Goal: Information Seeking & Learning: Learn about a topic

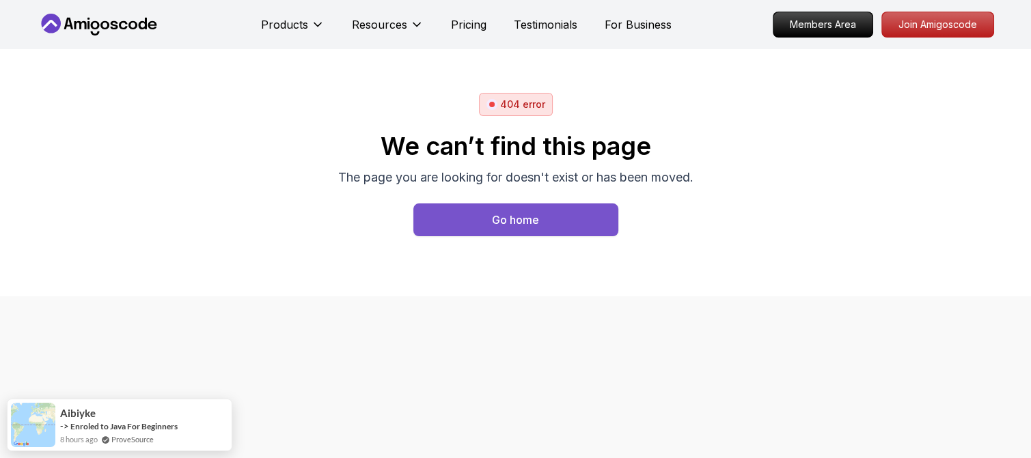
click at [542, 219] on button "Go home" at bounding box center [515, 220] width 205 height 33
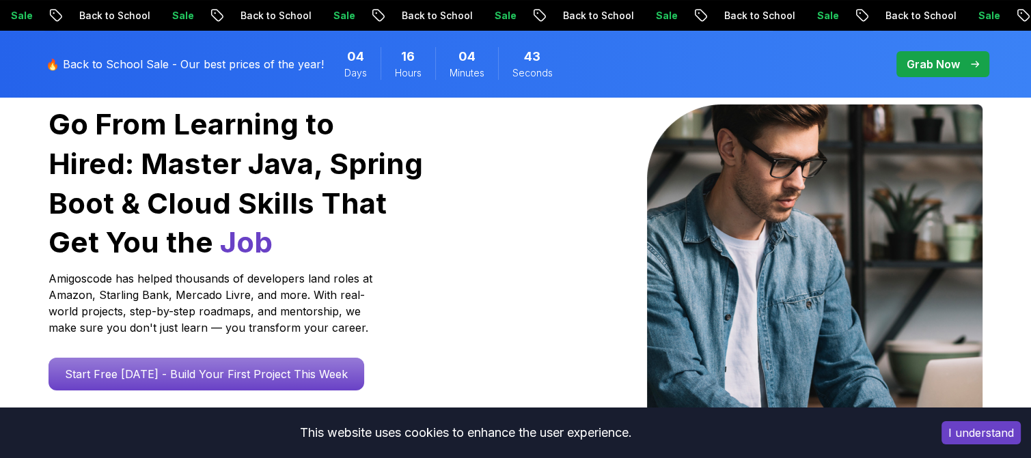
scroll to position [205, 0]
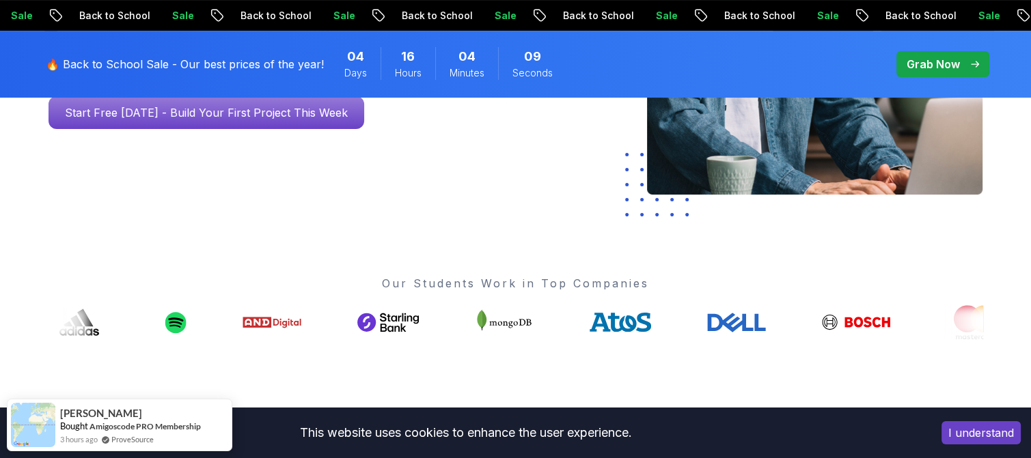
scroll to position [410, 0]
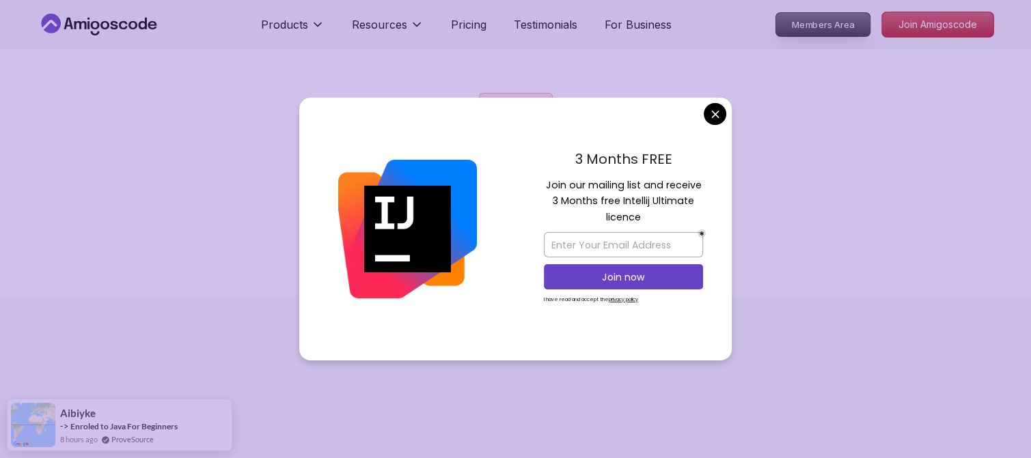
click at [814, 28] on p "Members Area" at bounding box center [822, 24] width 94 height 23
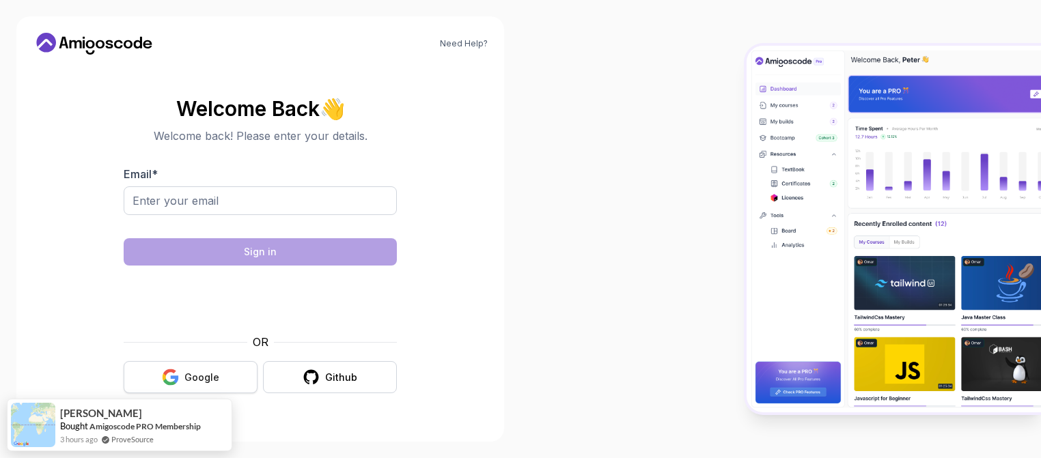
click at [232, 373] on button "Google" at bounding box center [191, 377] width 134 height 32
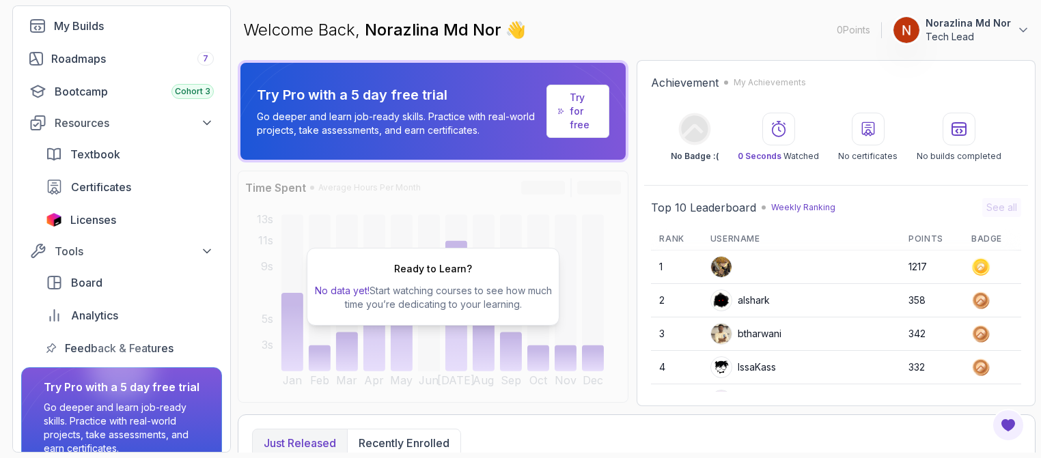
scroll to position [56, 0]
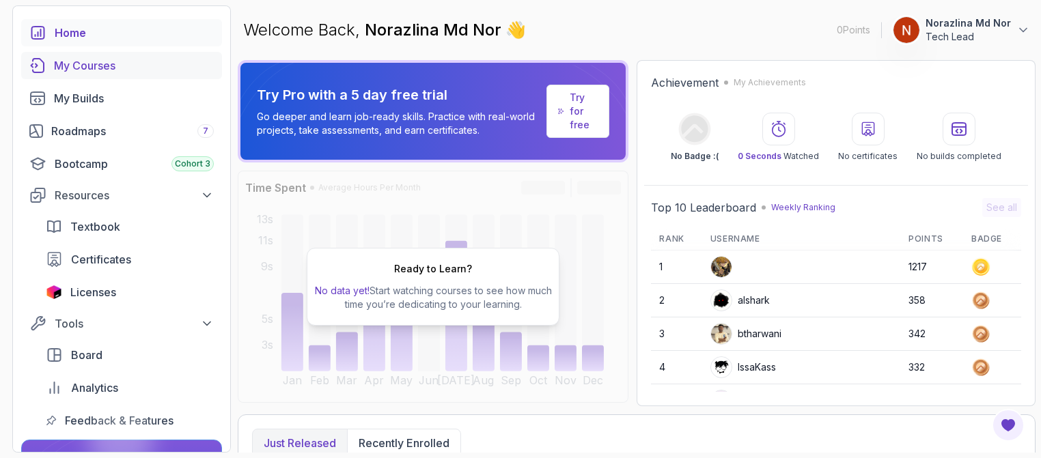
click at [122, 68] on div "My Courses" at bounding box center [134, 65] width 160 height 16
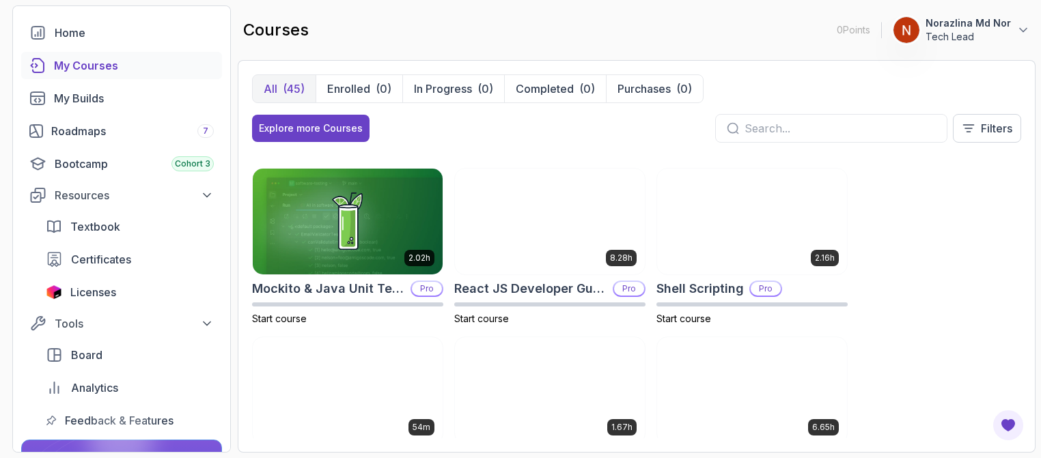
scroll to position [1914, 0]
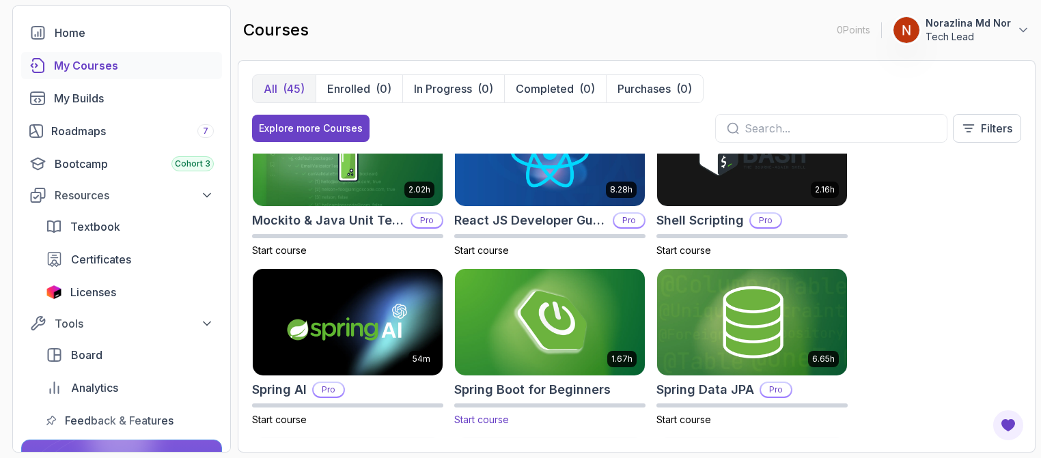
click at [483, 419] on span "Start course" at bounding box center [481, 420] width 55 height 12
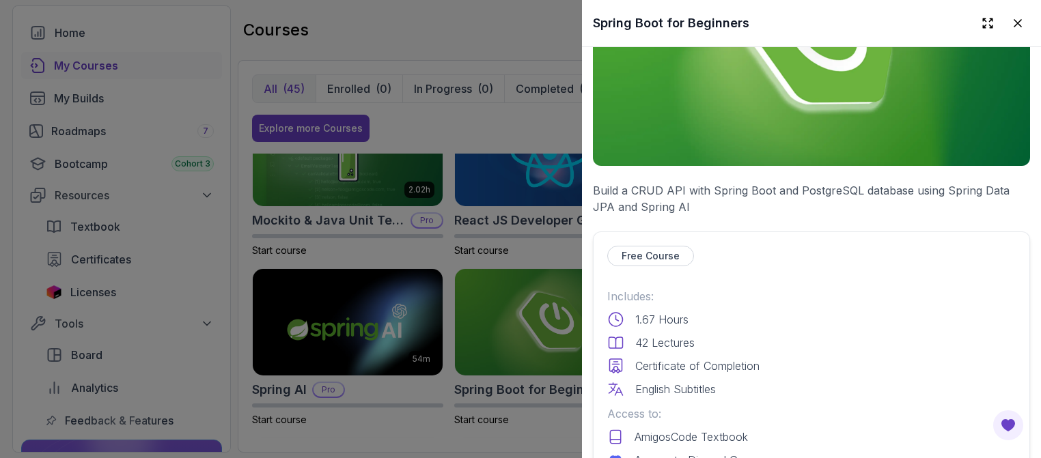
scroll to position [273, 0]
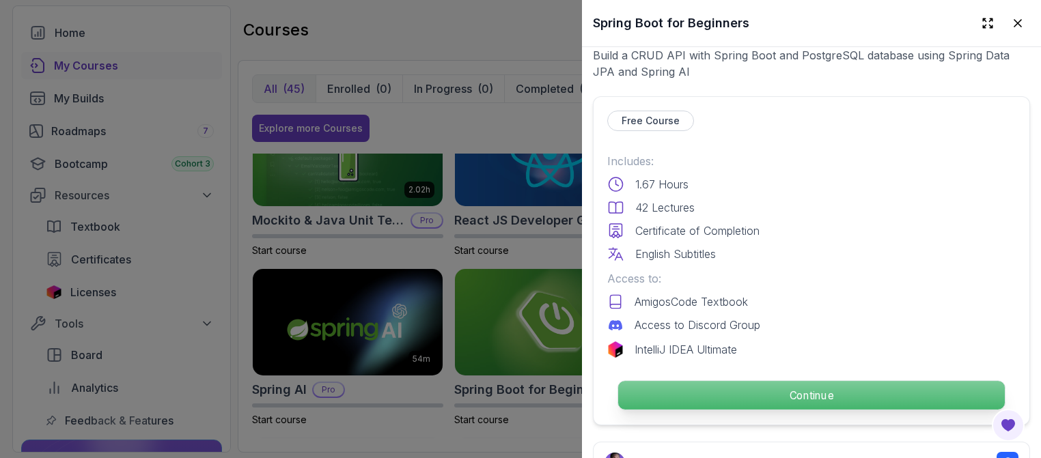
click at [745, 389] on p "Continue" at bounding box center [811, 395] width 387 height 29
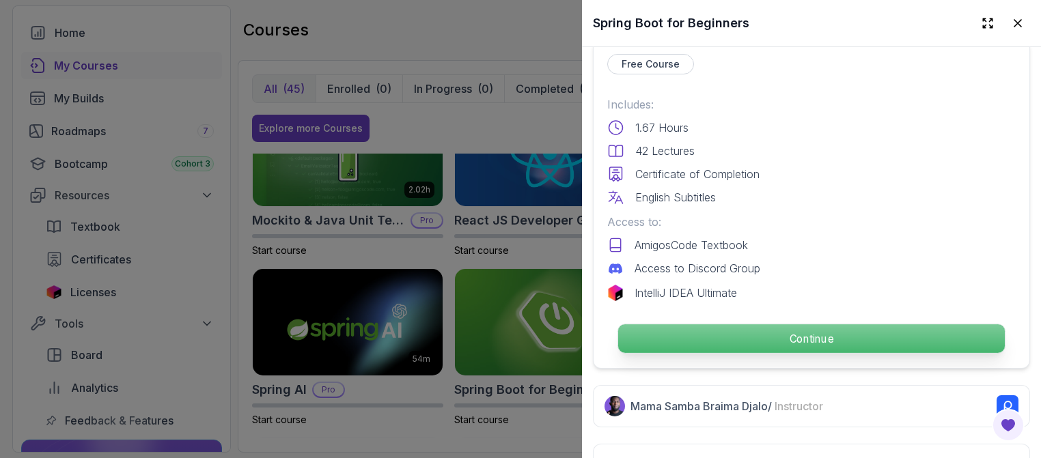
scroll to position [341, 0]
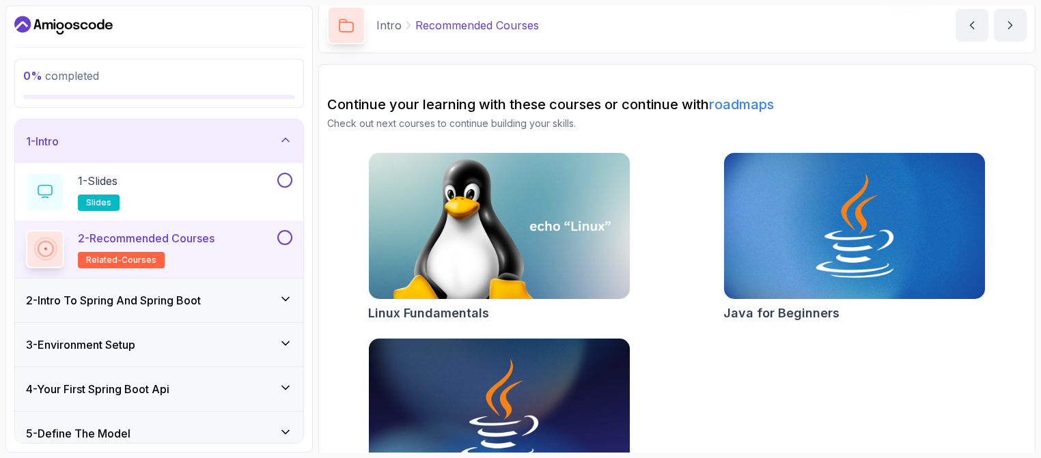
click at [284, 298] on icon at bounding box center [286, 299] width 14 height 14
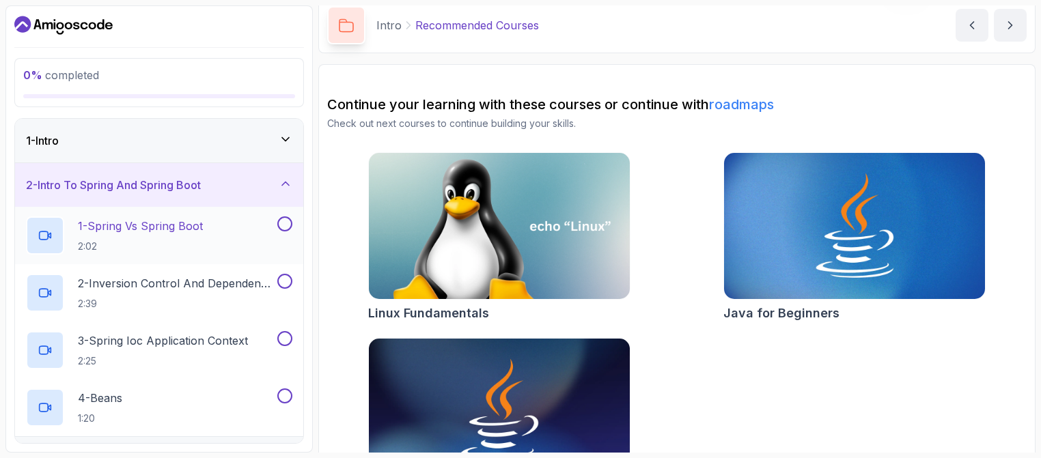
click at [198, 229] on p "1 - Spring Vs Spring Boot" at bounding box center [140, 226] width 125 height 16
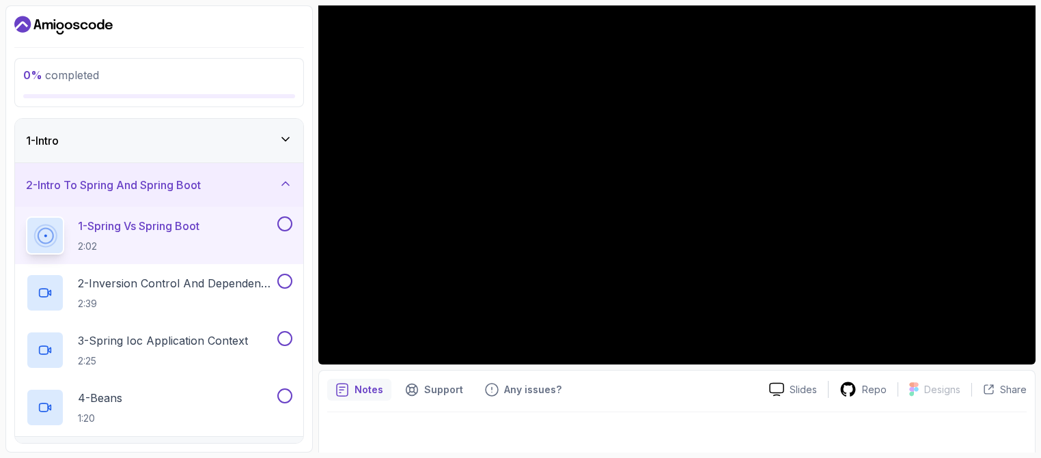
scroll to position [166, 0]
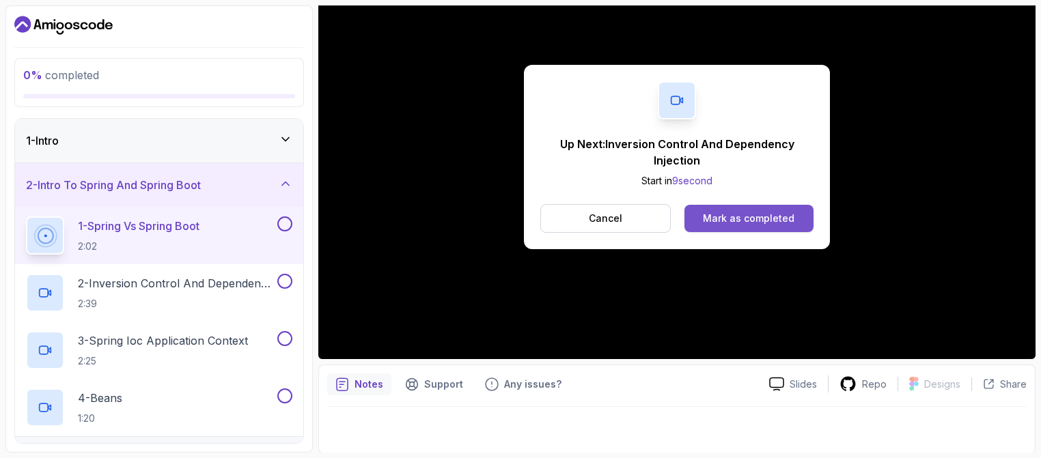
click at [769, 214] on div "Mark as completed" at bounding box center [749, 219] width 92 height 14
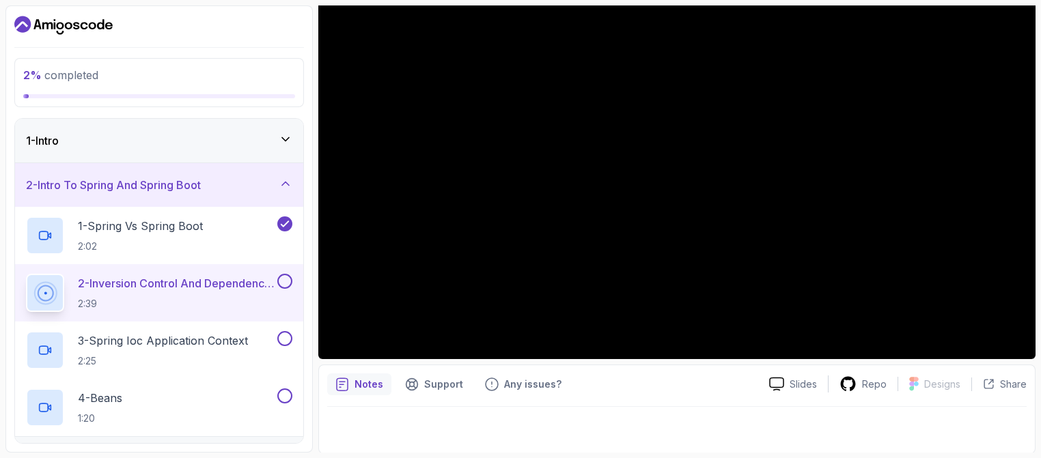
click at [285, 281] on button at bounding box center [284, 281] width 15 height 15
click at [285, 339] on button at bounding box center [284, 338] width 15 height 15
click at [286, 400] on button at bounding box center [284, 396] width 15 height 15
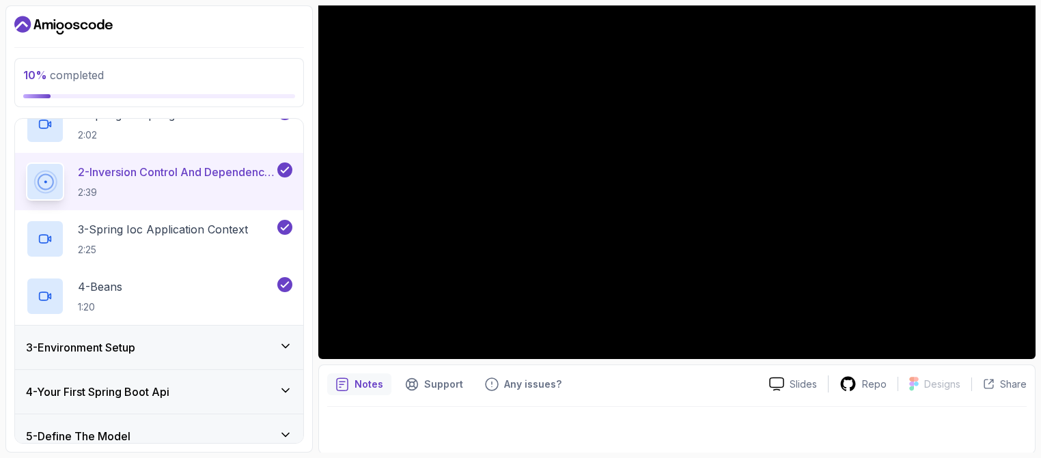
scroll to position [68, 0]
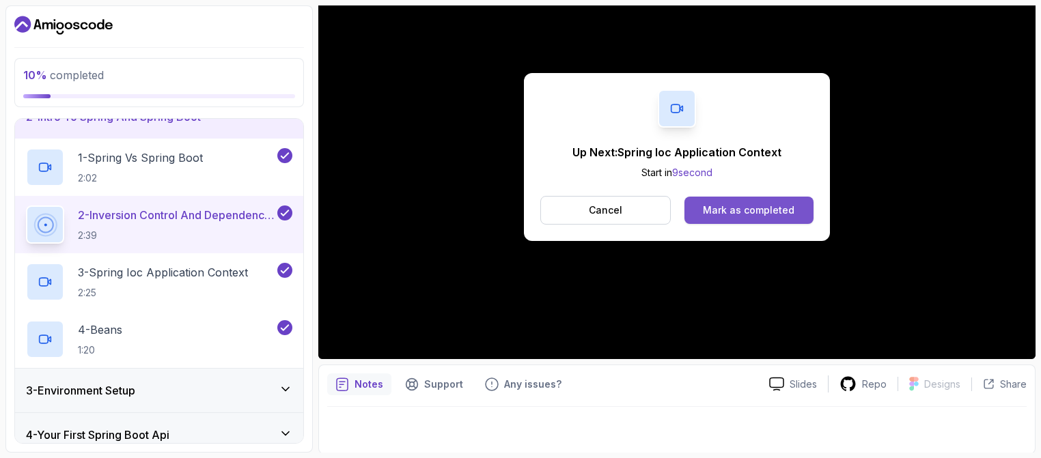
click at [720, 204] on div "Mark as completed" at bounding box center [749, 211] width 92 height 14
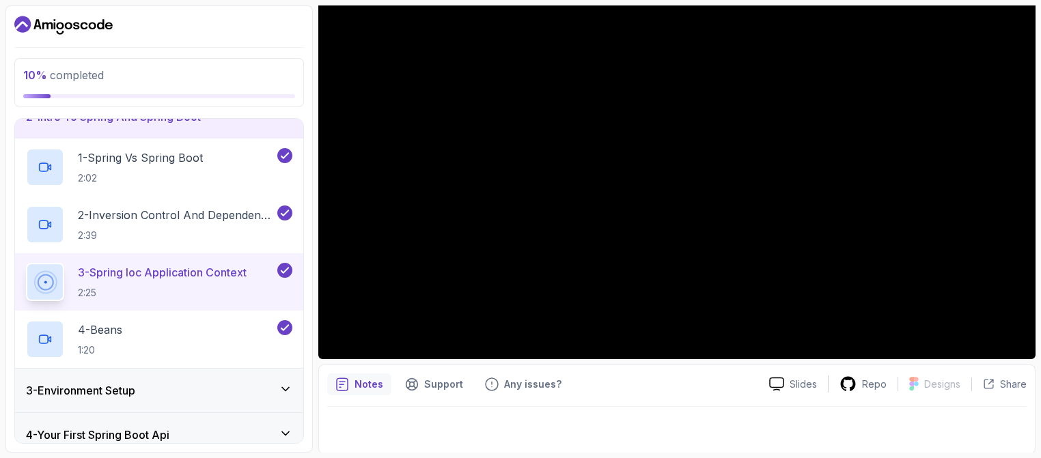
click at [779, 442] on div at bounding box center [676, 426] width 699 height 38
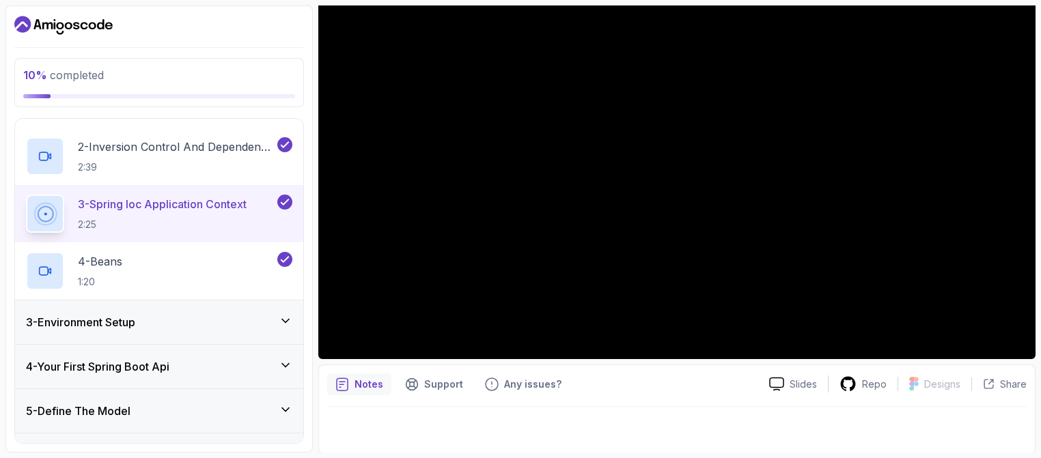
click at [293, 322] on div "3 - Environment Setup" at bounding box center [159, 322] width 288 height 44
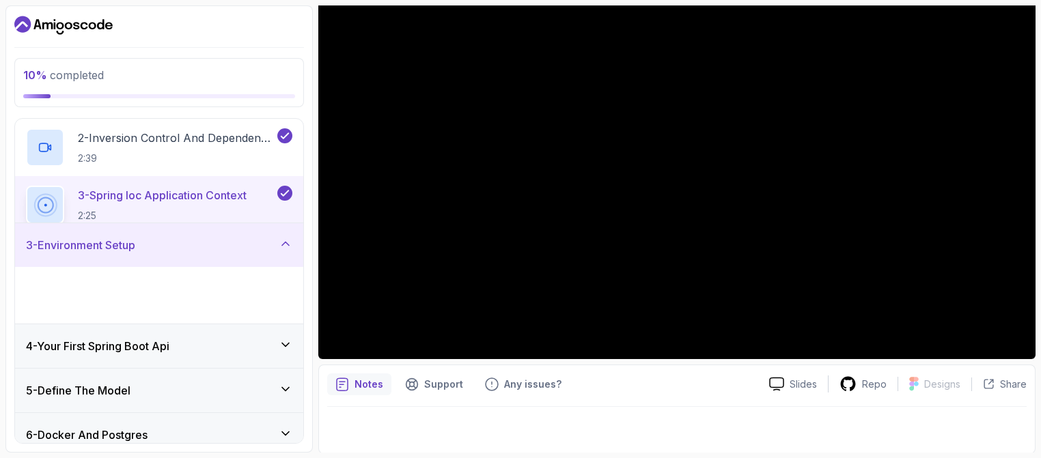
scroll to position [108, 0]
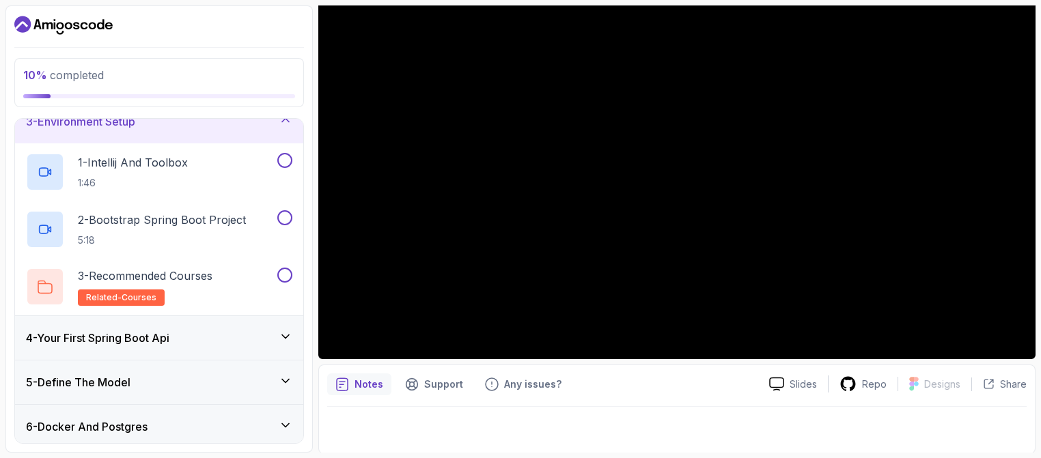
click at [288, 339] on icon at bounding box center [286, 337] width 14 height 14
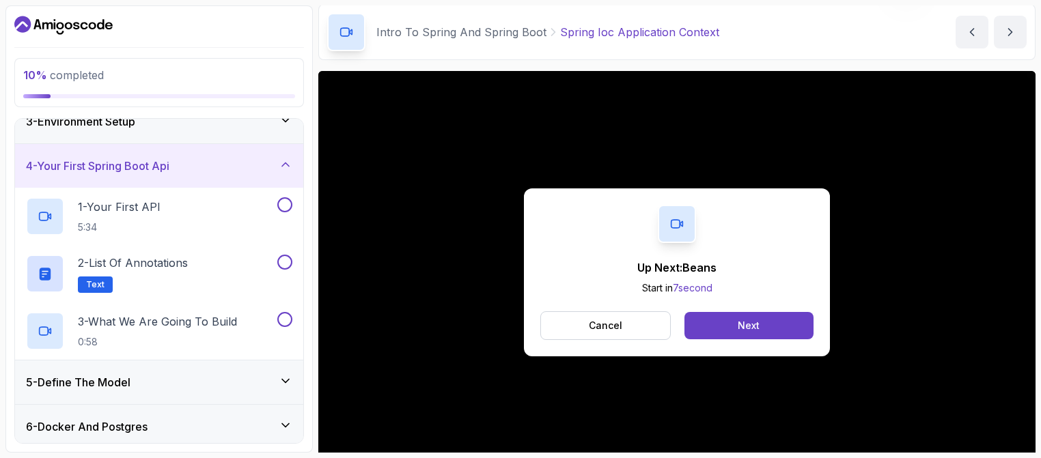
scroll to position [29, 0]
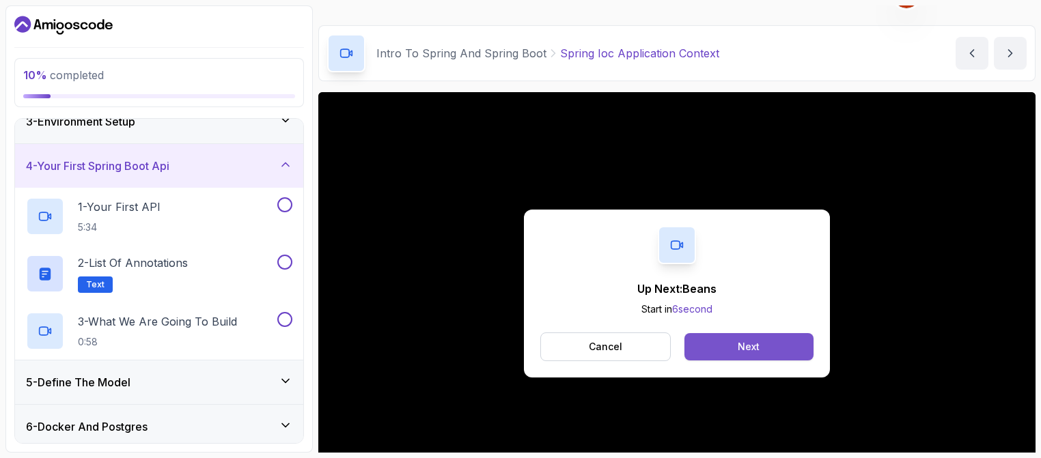
click at [731, 350] on button "Next" at bounding box center [748, 346] width 129 height 27
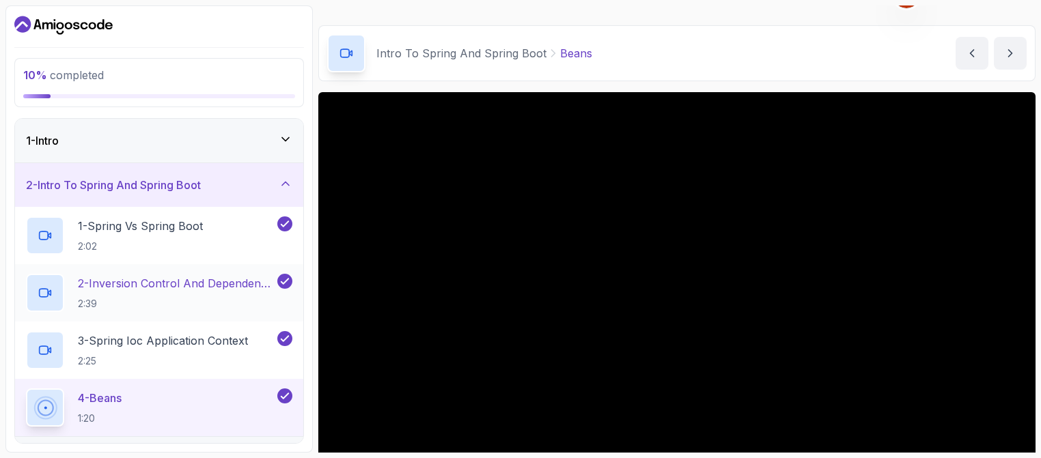
scroll to position [201, 0]
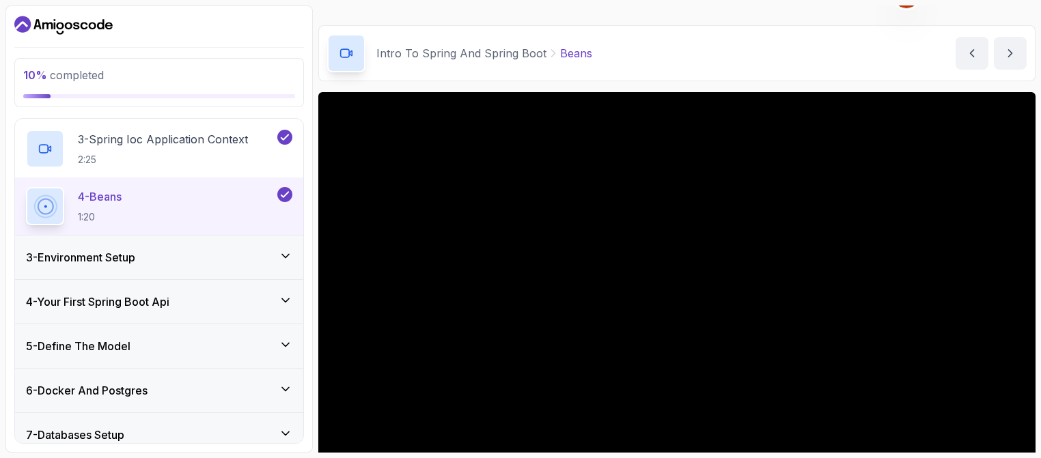
click at [288, 256] on icon at bounding box center [286, 256] width 14 height 14
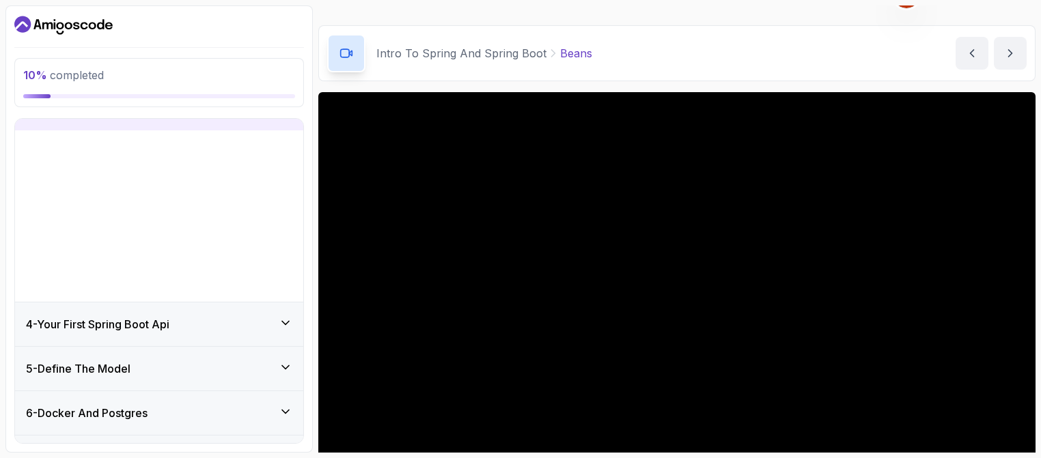
scroll to position [117, 0]
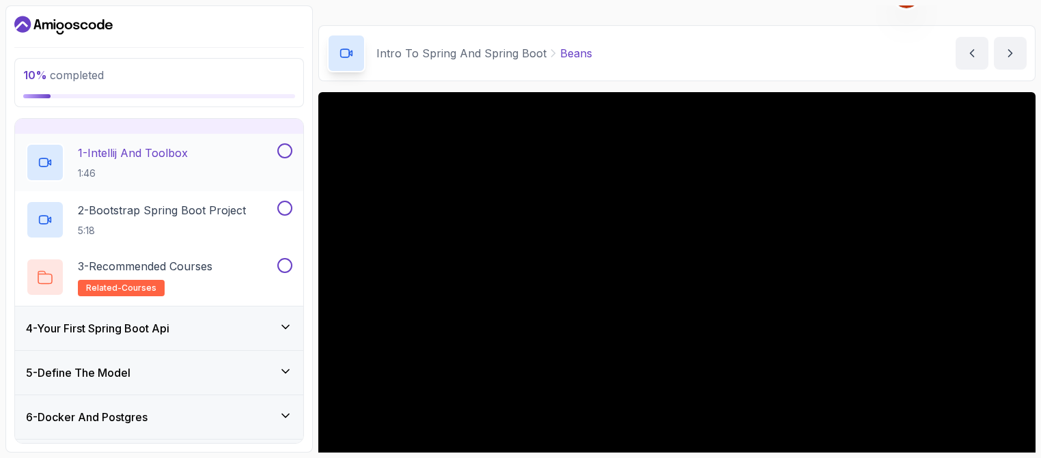
click at [288, 155] on button at bounding box center [284, 150] width 15 height 15
click at [288, 206] on button at bounding box center [284, 208] width 15 height 15
click at [285, 265] on button at bounding box center [284, 265] width 15 height 15
click at [292, 330] on div "4 - Your First Spring Boot Api" at bounding box center [159, 329] width 288 height 44
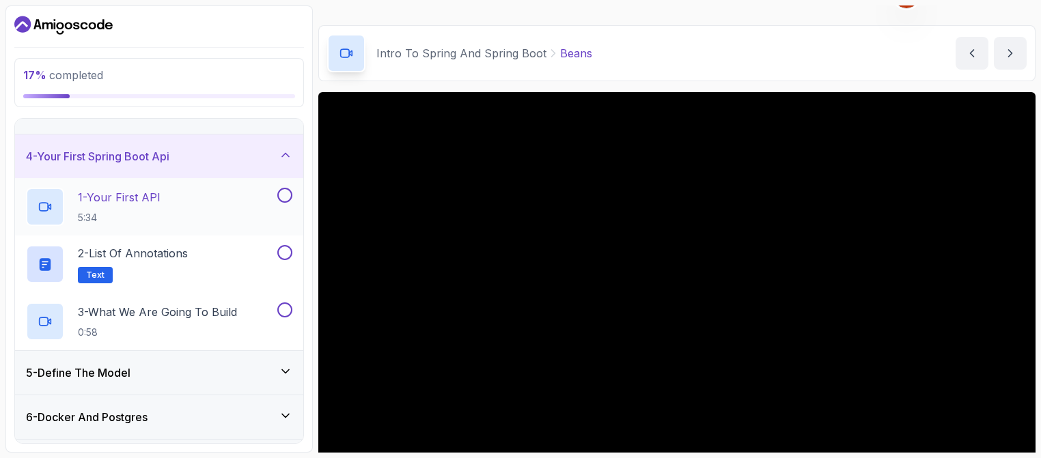
click at [284, 192] on button at bounding box center [284, 195] width 15 height 15
click at [288, 257] on button at bounding box center [284, 252] width 15 height 15
click at [288, 311] on button at bounding box center [284, 310] width 15 height 15
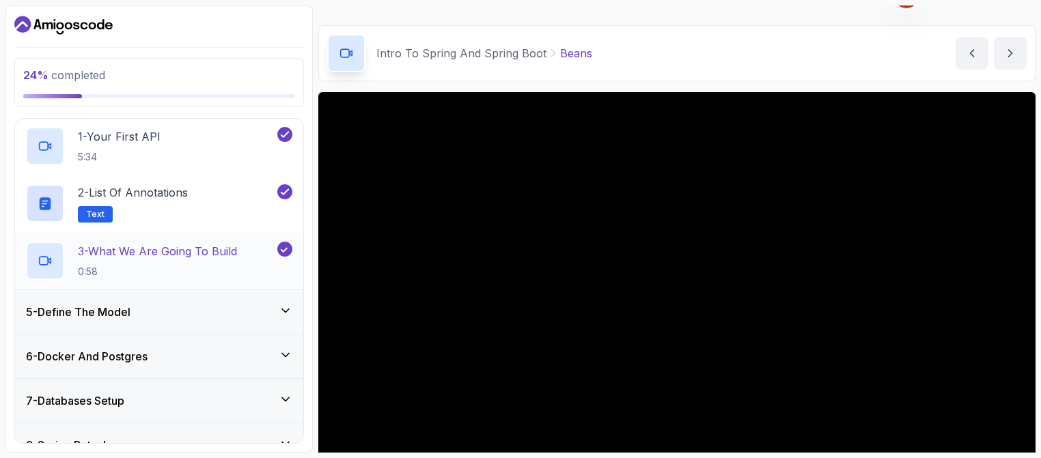
scroll to position [186, 0]
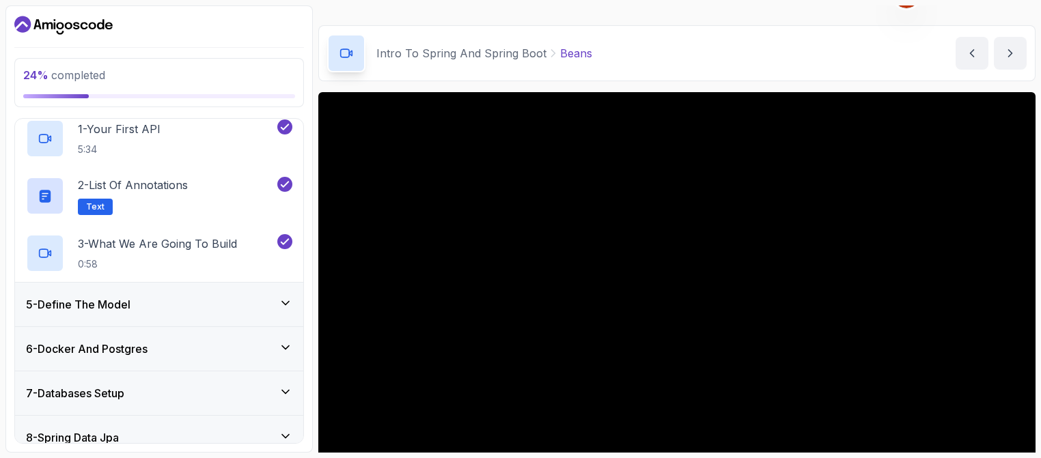
click at [288, 313] on div "5 - Define The Model" at bounding box center [159, 305] width 288 height 44
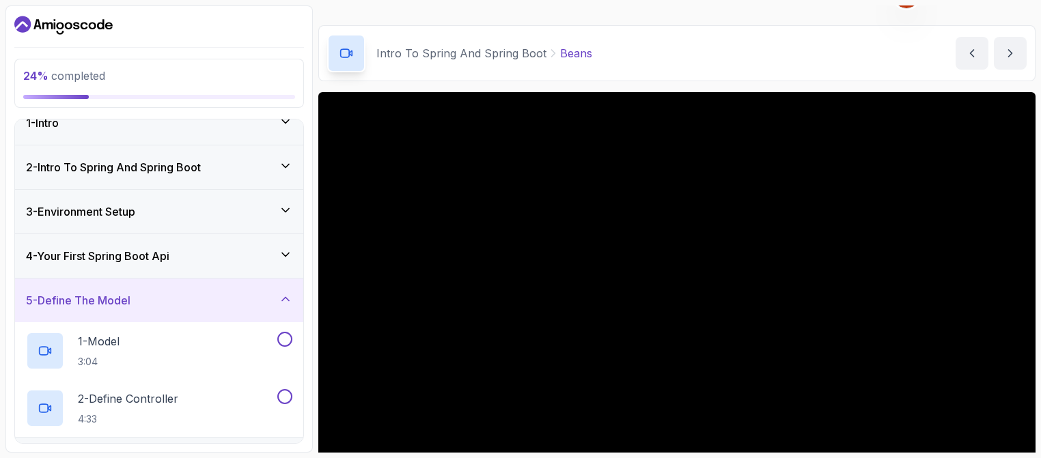
scroll to position [0, 0]
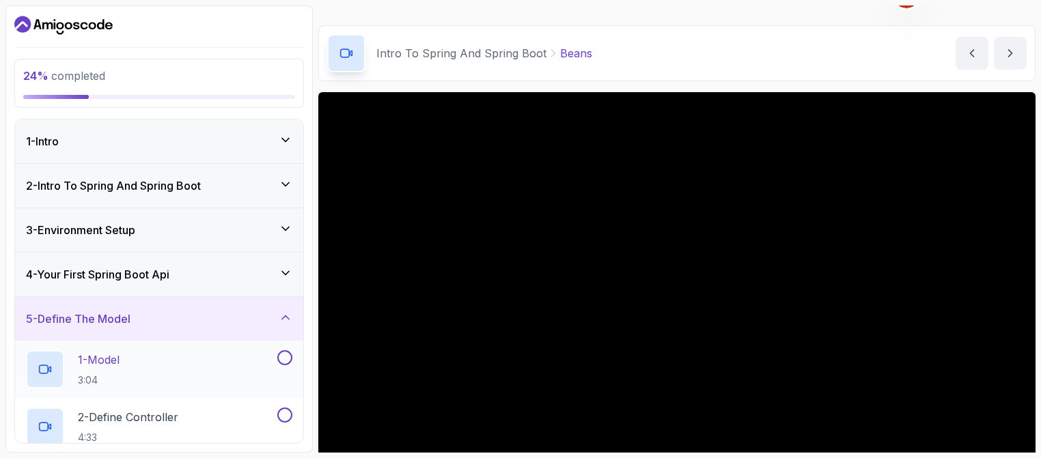
click at [286, 350] on div "1 - Model 3:04" at bounding box center [159, 369] width 288 height 57
click at [282, 415] on button at bounding box center [284, 415] width 15 height 15
click at [290, 350] on div at bounding box center [284, 357] width 18 height 15
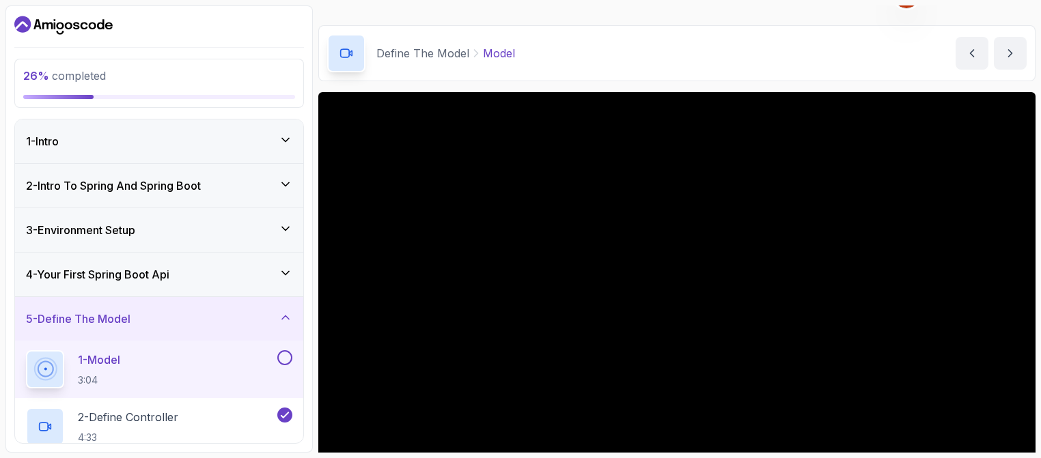
click at [286, 354] on button at bounding box center [284, 357] width 15 height 15
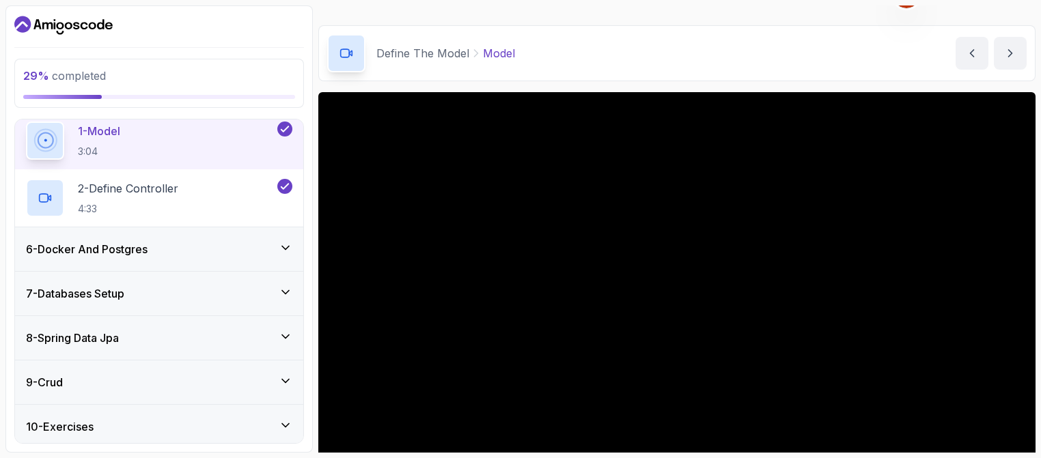
scroll to position [273, 0]
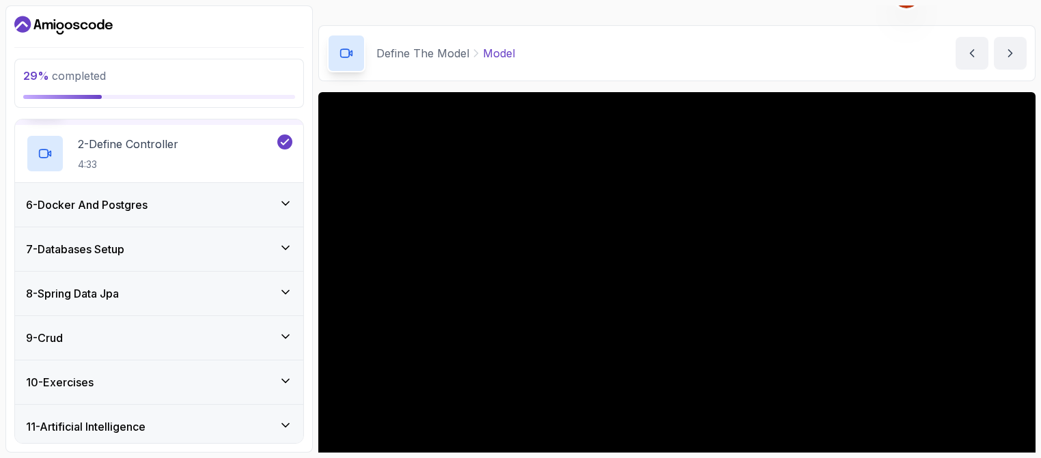
click at [286, 204] on icon at bounding box center [286, 204] width 14 height 14
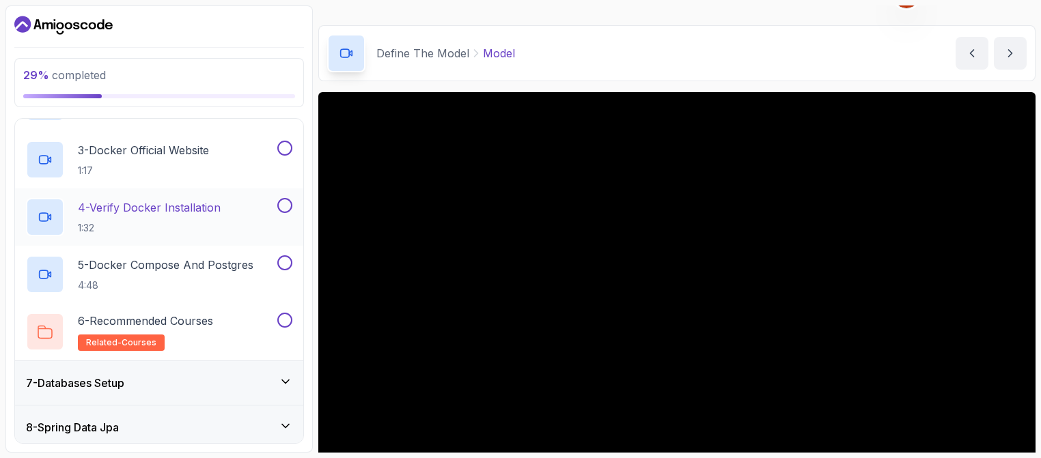
scroll to position [410, 0]
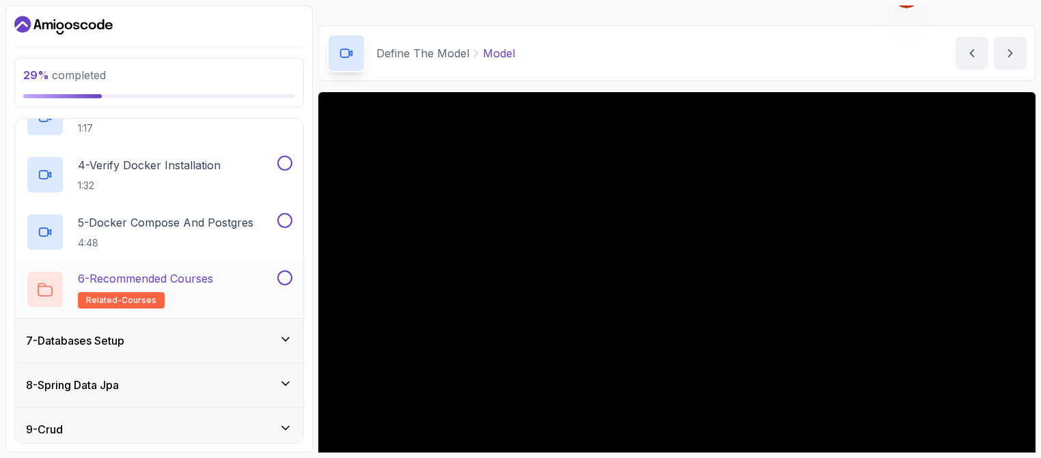
click at [289, 280] on button at bounding box center [284, 277] width 15 height 15
click at [288, 222] on button at bounding box center [284, 220] width 15 height 15
click at [283, 165] on button at bounding box center [284, 163] width 15 height 15
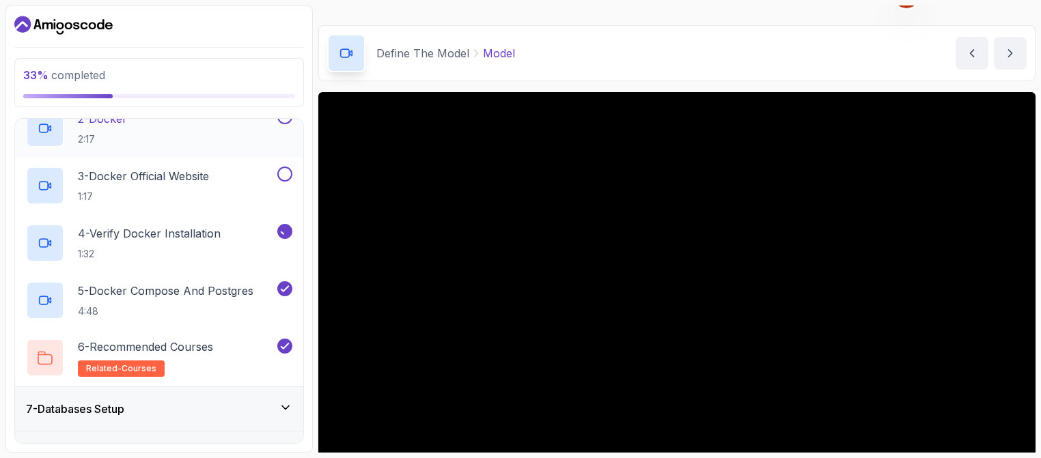
scroll to position [274, 0]
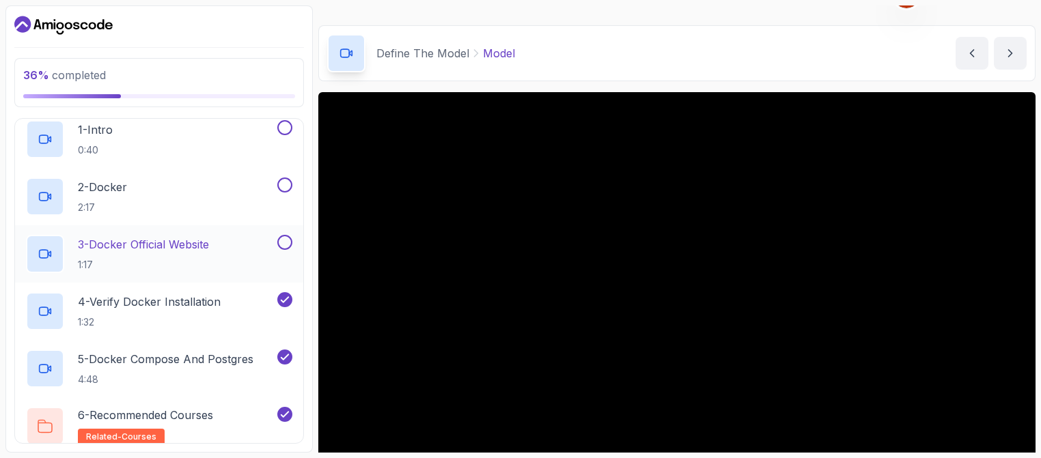
click at [290, 236] on button at bounding box center [284, 242] width 15 height 15
click at [288, 180] on button at bounding box center [284, 185] width 15 height 15
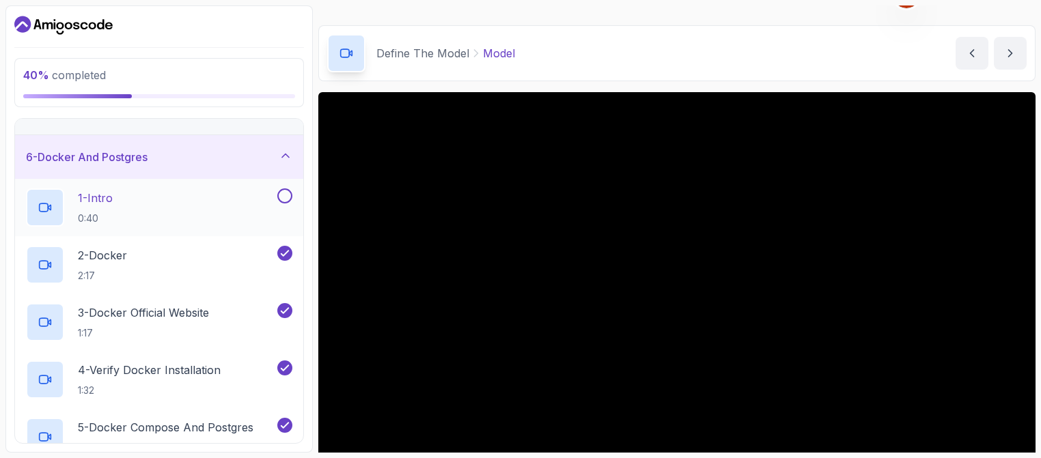
click at [289, 193] on button at bounding box center [284, 195] width 15 height 15
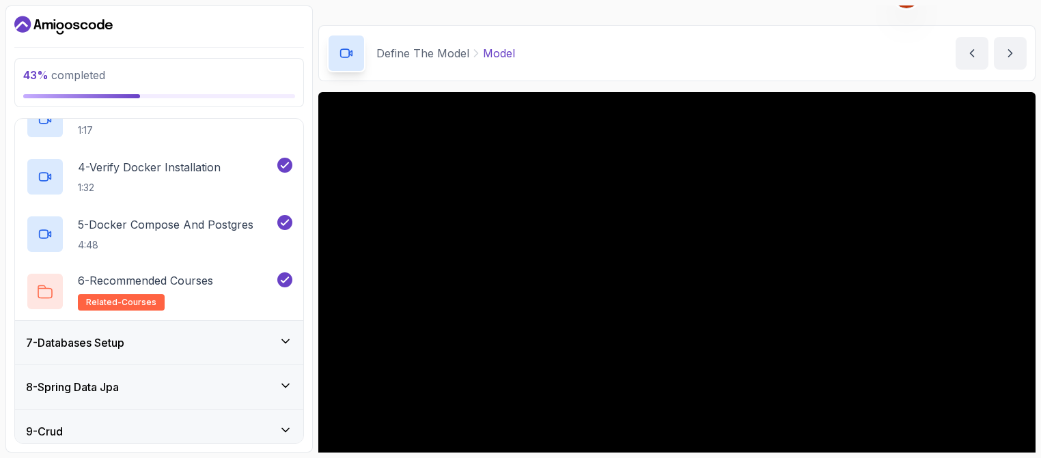
scroll to position [410, 0]
click at [290, 340] on icon at bounding box center [286, 340] width 14 height 14
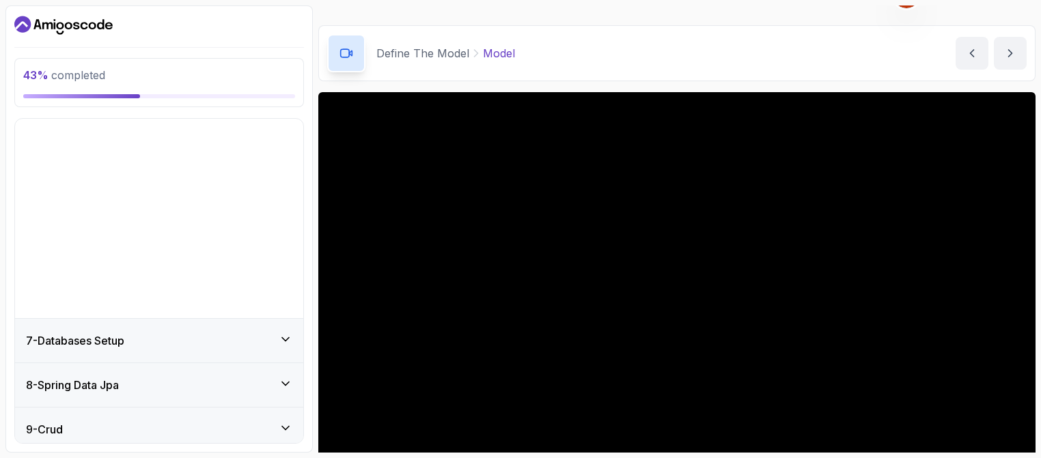
scroll to position [206, 0]
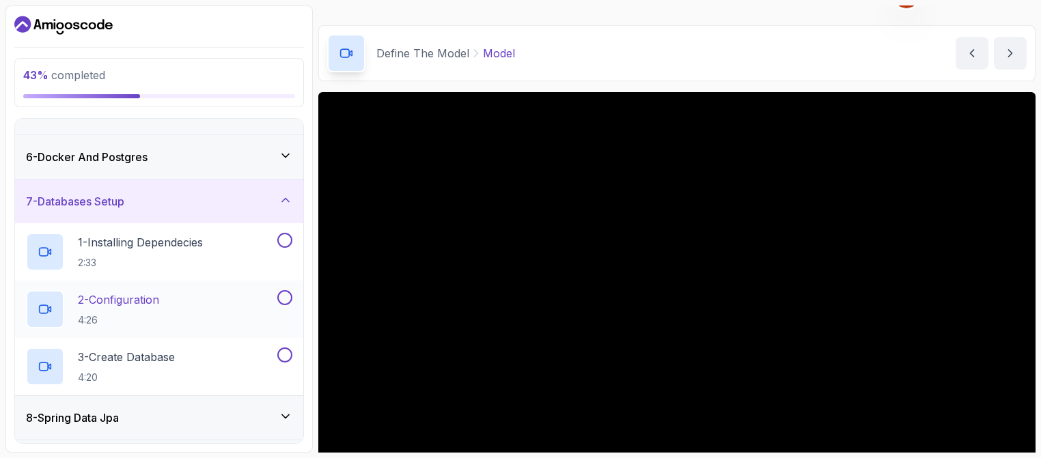
drag, startPoint x: 287, startPoint y: 353, endPoint x: 292, endPoint y: 327, distance: 26.5
click at [288, 352] on button at bounding box center [284, 355] width 15 height 15
click at [292, 290] on div at bounding box center [284, 297] width 18 height 15
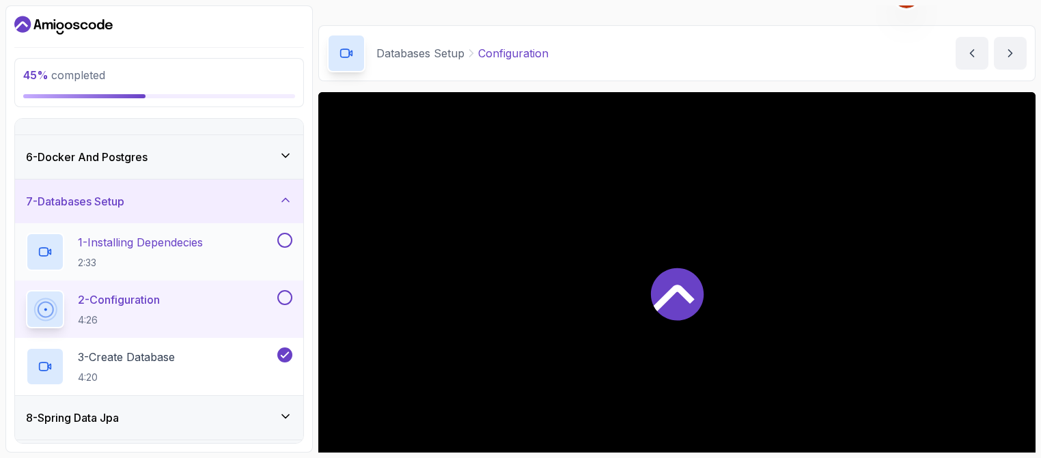
click at [287, 236] on button at bounding box center [284, 240] width 15 height 15
click at [287, 298] on button at bounding box center [284, 297] width 15 height 15
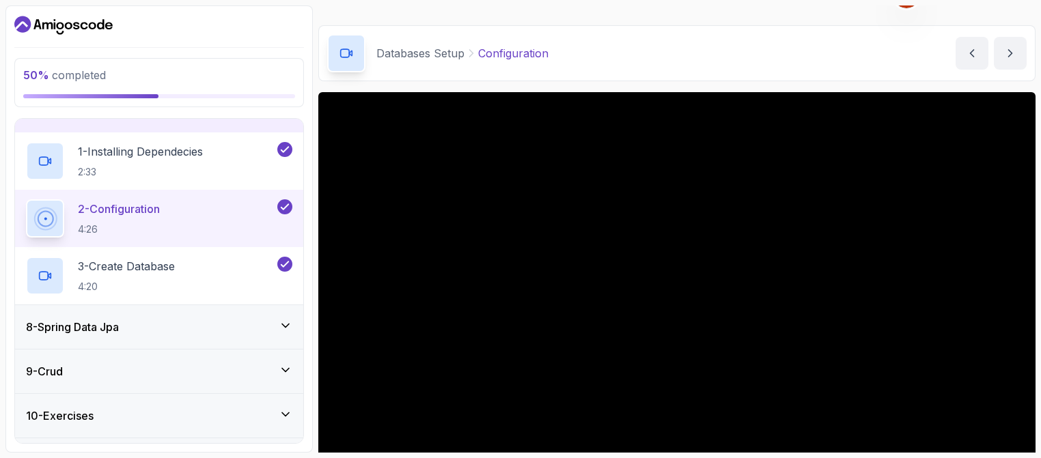
scroll to position [377, 0]
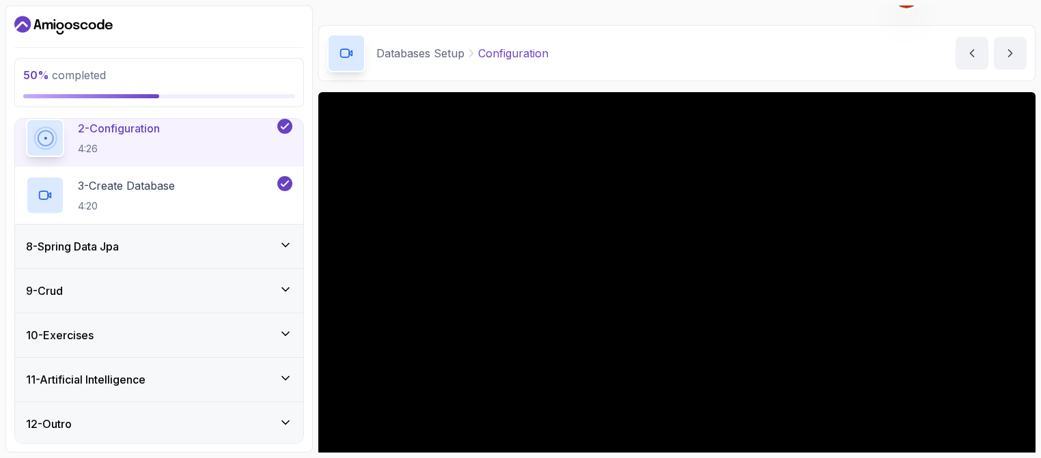
click at [291, 243] on icon at bounding box center [286, 245] width 14 height 14
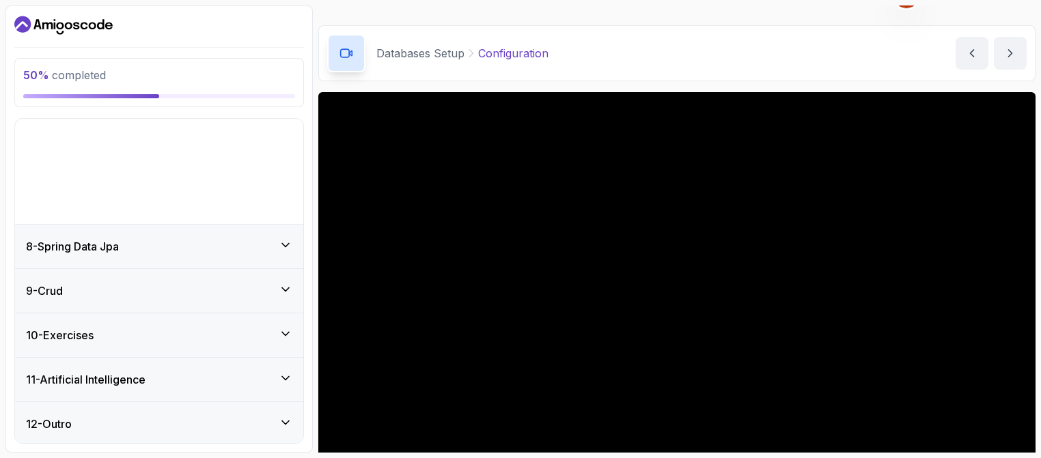
scroll to position [206, 0]
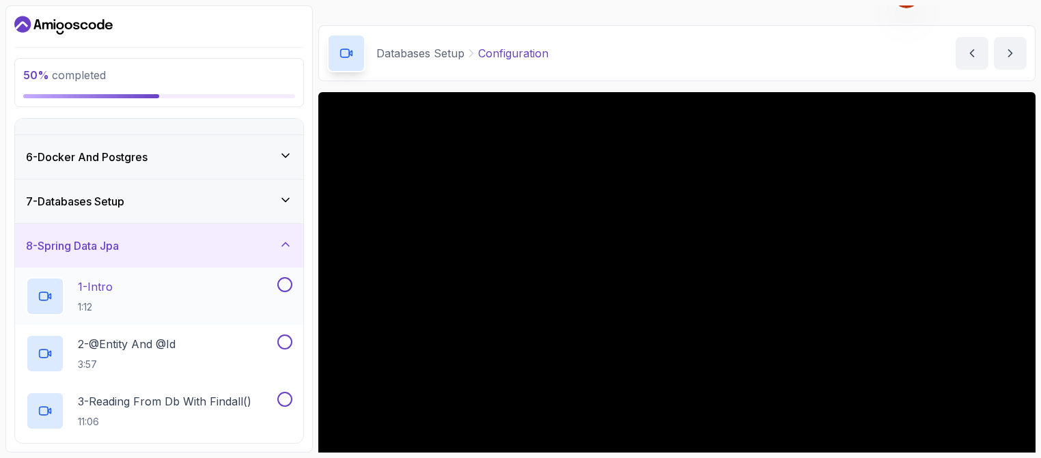
click at [291, 285] on button at bounding box center [284, 284] width 15 height 15
click at [281, 337] on button at bounding box center [284, 342] width 15 height 15
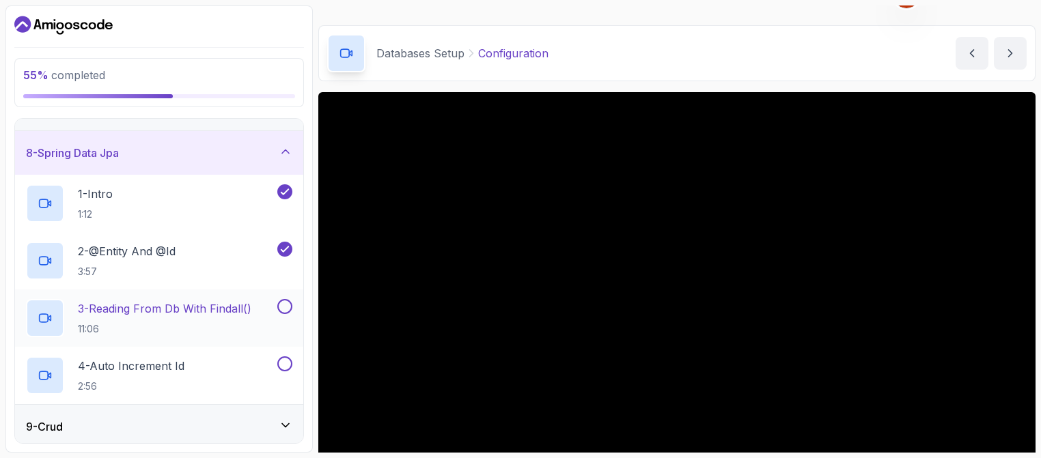
scroll to position [410, 0]
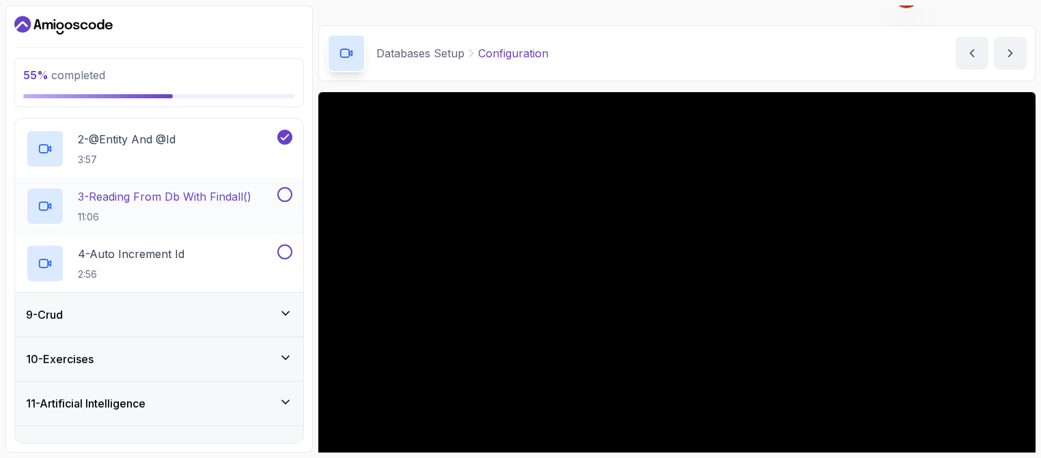
click at [290, 192] on button at bounding box center [284, 194] width 15 height 15
click at [283, 253] on button at bounding box center [284, 251] width 15 height 15
click at [290, 309] on icon at bounding box center [286, 314] width 14 height 14
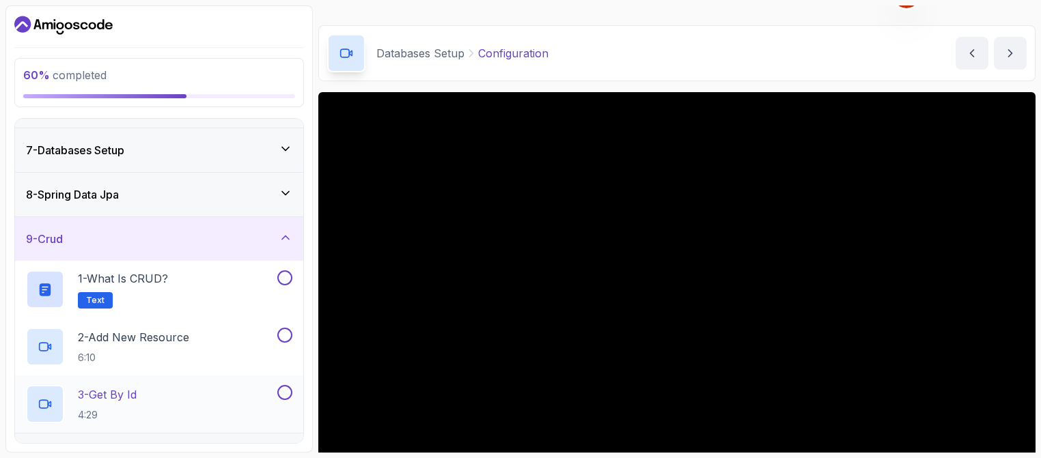
scroll to position [342, 0]
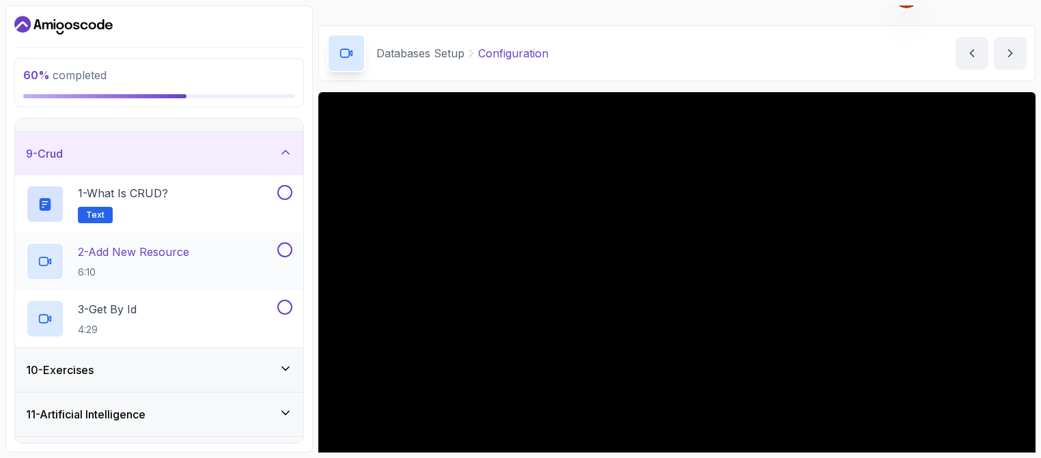
click at [164, 250] on p "2 - Add New Resource" at bounding box center [133, 252] width 111 height 16
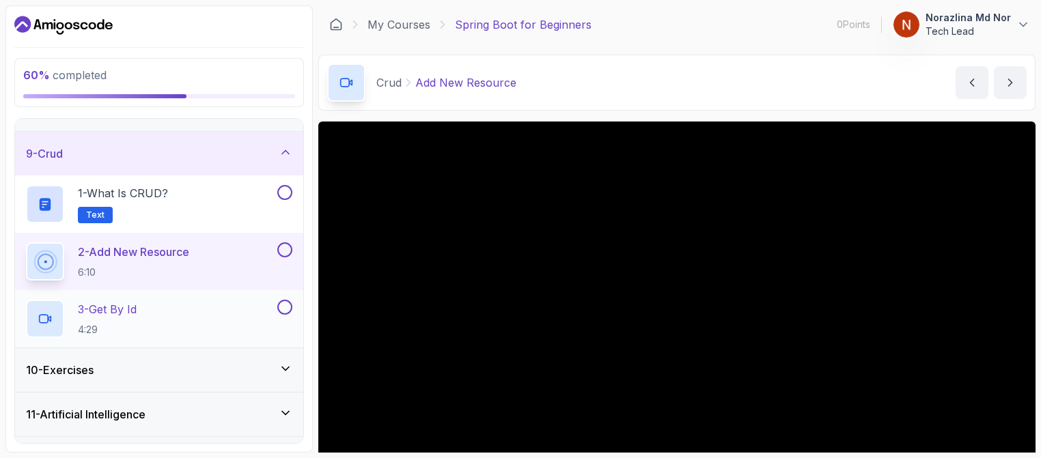
scroll to position [274, 0]
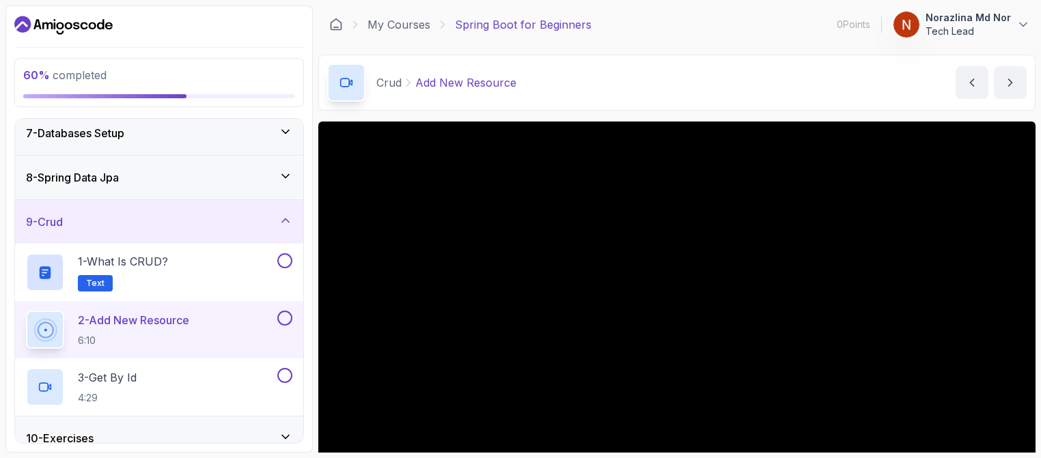
click at [291, 311] on div at bounding box center [284, 318] width 18 height 15
click at [285, 318] on button at bounding box center [284, 318] width 15 height 15
click at [292, 263] on div at bounding box center [284, 260] width 18 height 15
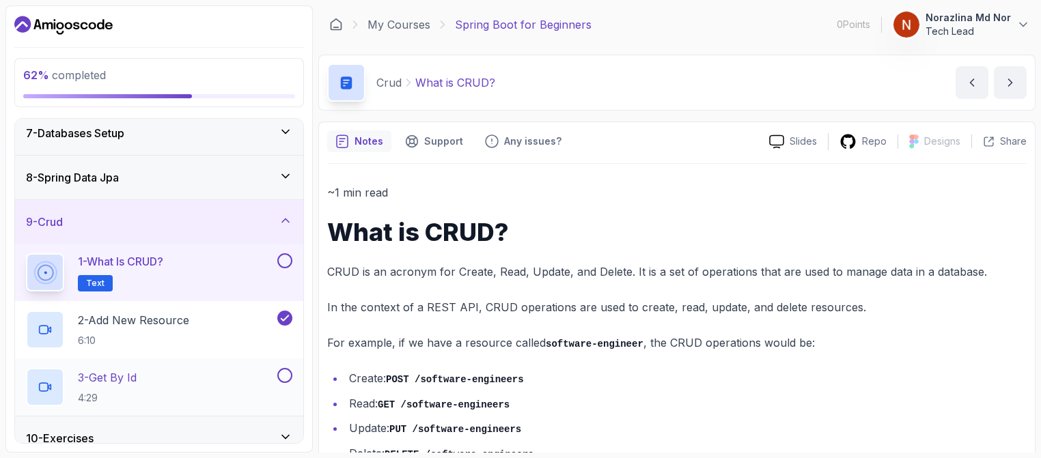
click at [283, 378] on button at bounding box center [284, 375] width 15 height 15
click at [282, 255] on button at bounding box center [284, 260] width 15 height 15
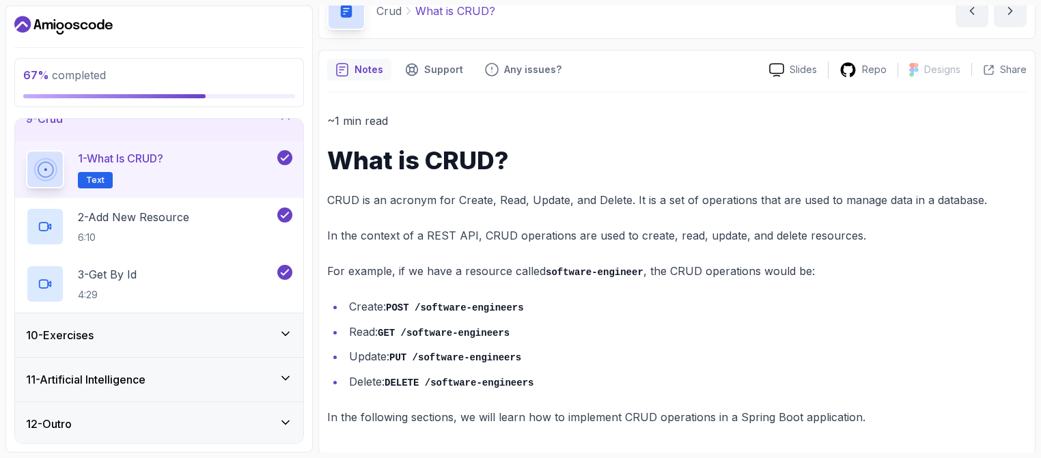
click at [294, 335] on div "10 - Exercises" at bounding box center [159, 335] width 288 height 44
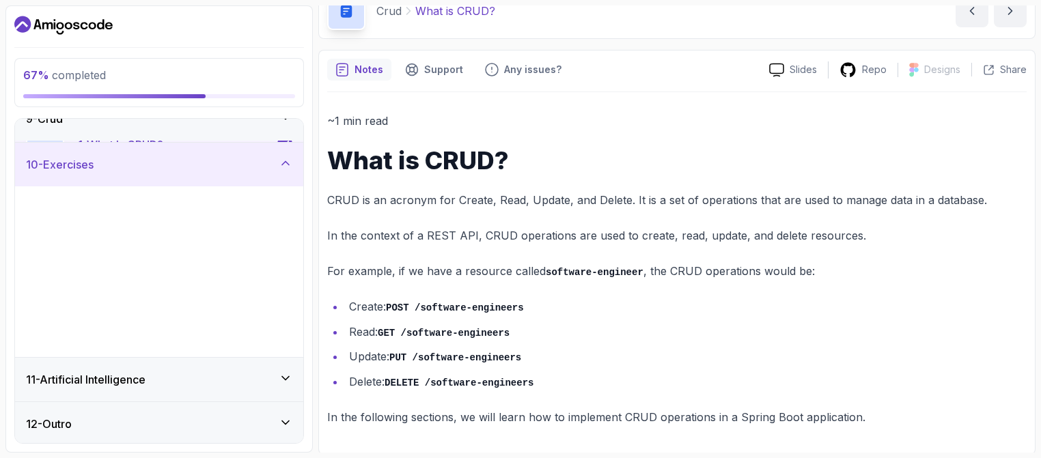
scroll to position [377, 0]
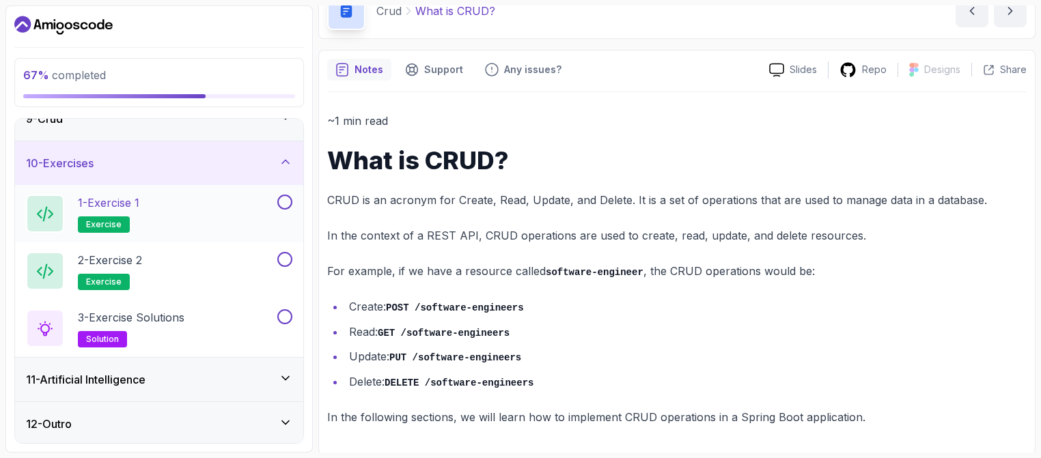
click at [188, 214] on div "1 - Exercise 1 exercise" at bounding box center [150, 214] width 249 height 38
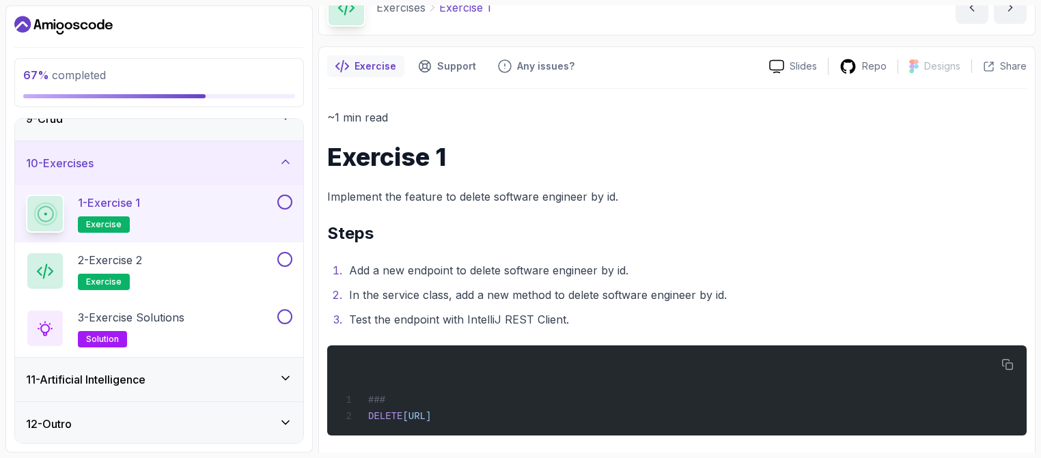
scroll to position [86, 0]
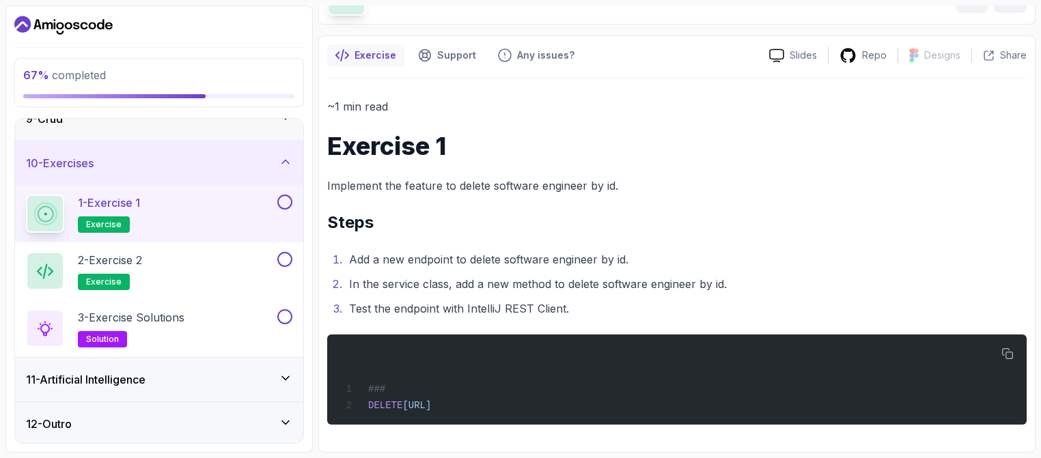
drag, startPoint x: 283, startPoint y: 199, endPoint x: 286, endPoint y: 211, distance: 12.8
click at [285, 208] on button "1 - Exercise 1 exercise" at bounding box center [159, 214] width 266 height 38
click at [287, 203] on button at bounding box center [284, 202] width 15 height 15
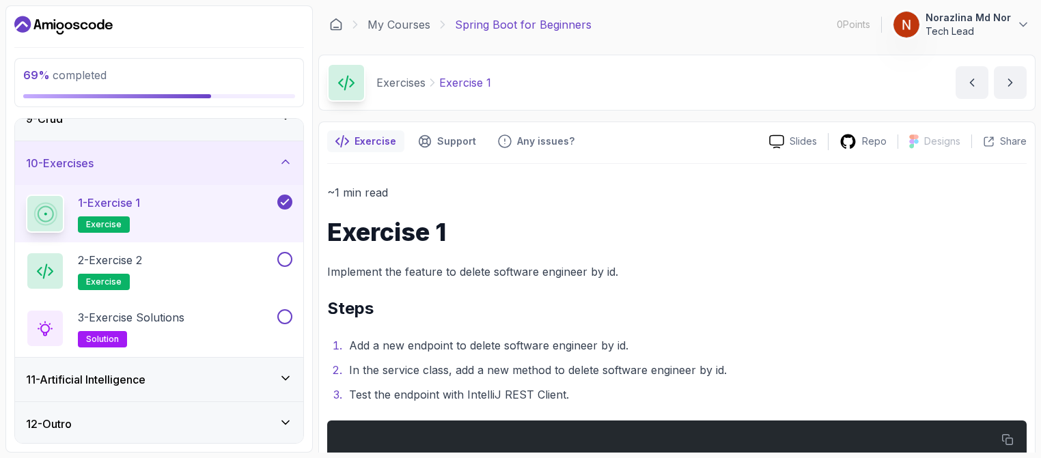
scroll to position [68, 0]
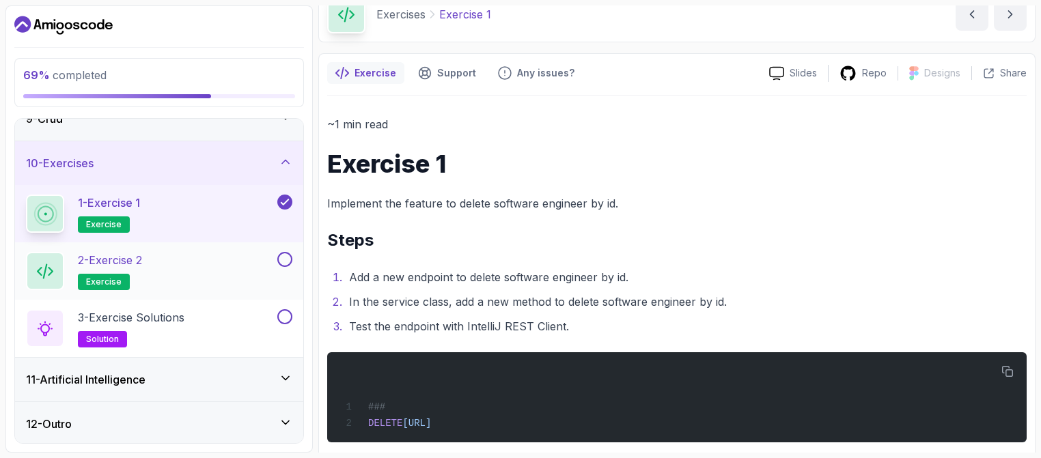
click at [285, 252] on button at bounding box center [284, 259] width 15 height 15
click at [293, 320] on div "3 - Exercise Solutions solution" at bounding box center [159, 328] width 288 height 57
click at [150, 331] on h2 "3 - Exercise Solutions solution" at bounding box center [131, 328] width 107 height 38
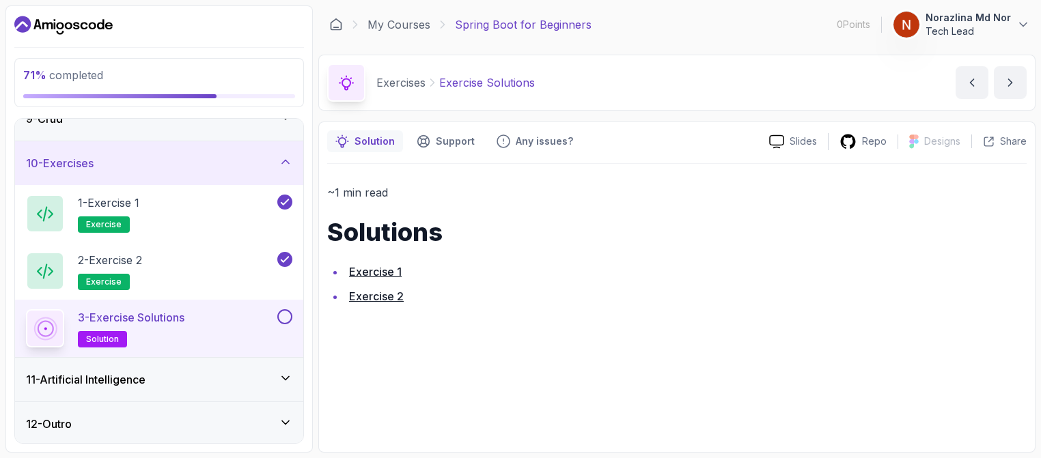
click at [387, 274] on link "Exercise 1" at bounding box center [375, 272] width 53 height 14
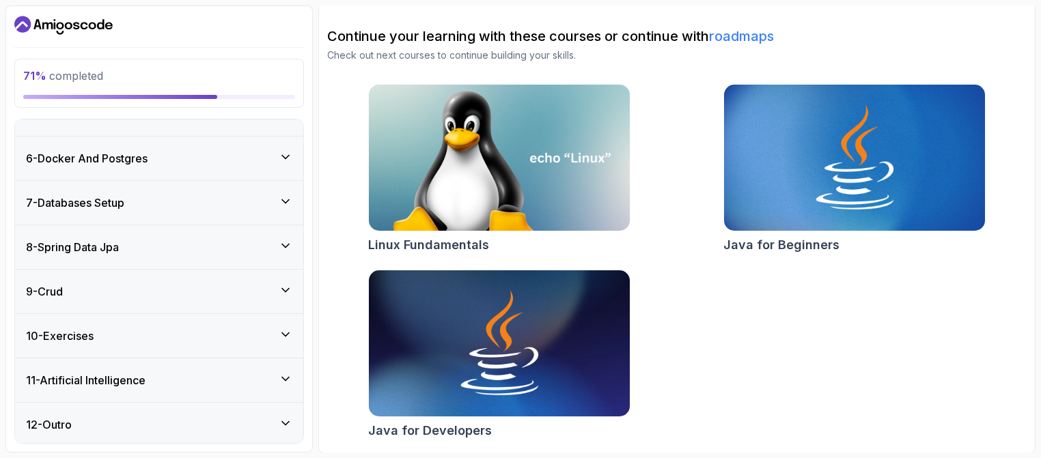
scroll to position [320, 0]
click at [289, 331] on icon at bounding box center [286, 335] width 14 height 14
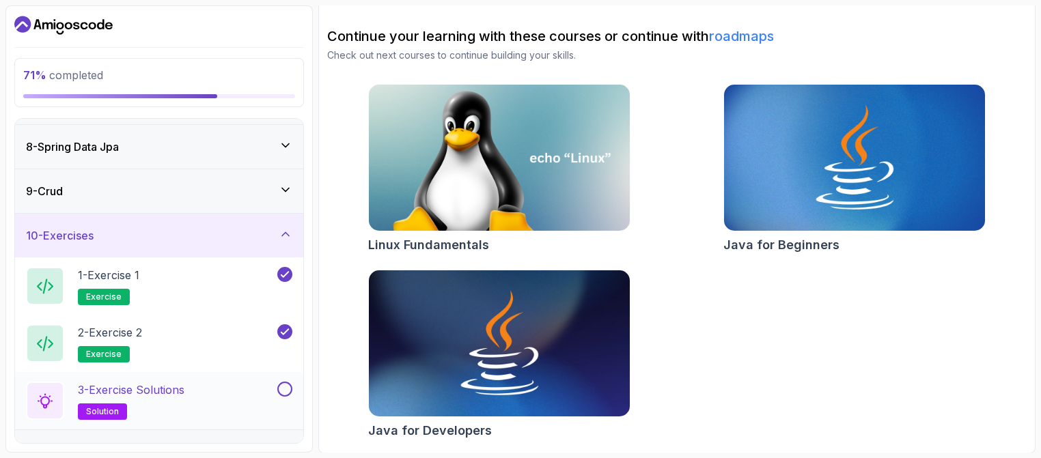
scroll to position [377, 0]
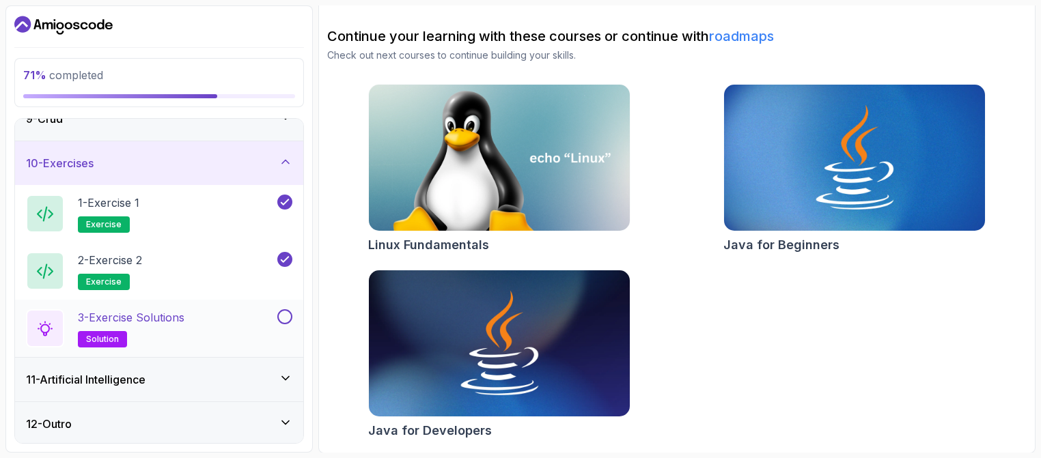
click at [289, 319] on button at bounding box center [284, 316] width 15 height 15
click at [120, 249] on div "2 - Exercise 2 exercise" at bounding box center [159, 270] width 288 height 57
click at [142, 263] on p "2 - Exercise 2" at bounding box center [110, 260] width 64 height 16
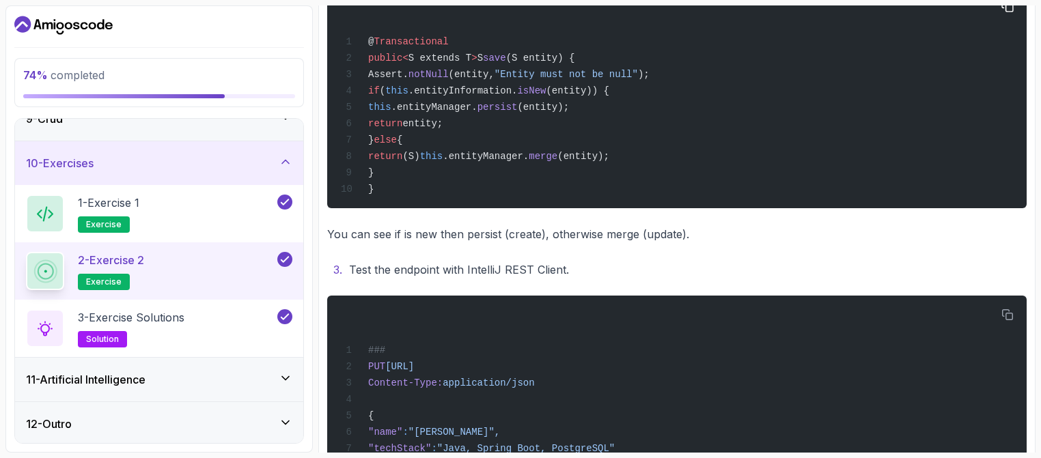
scroll to position [604, 0]
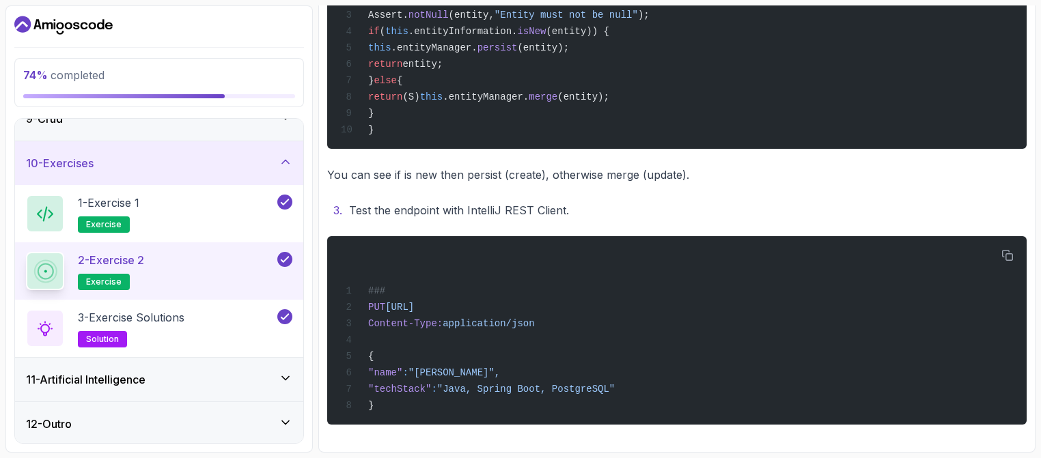
click at [281, 379] on icon at bounding box center [286, 379] width 14 height 14
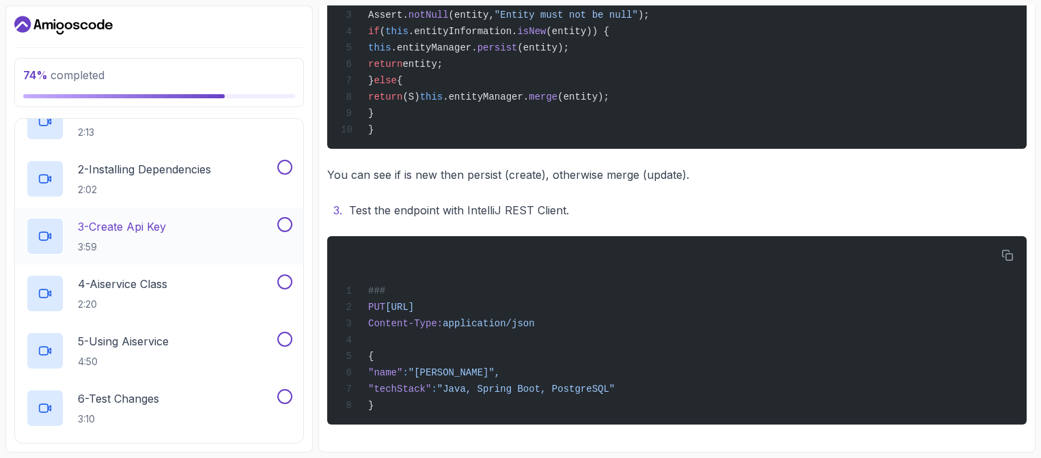
scroll to position [377, 0]
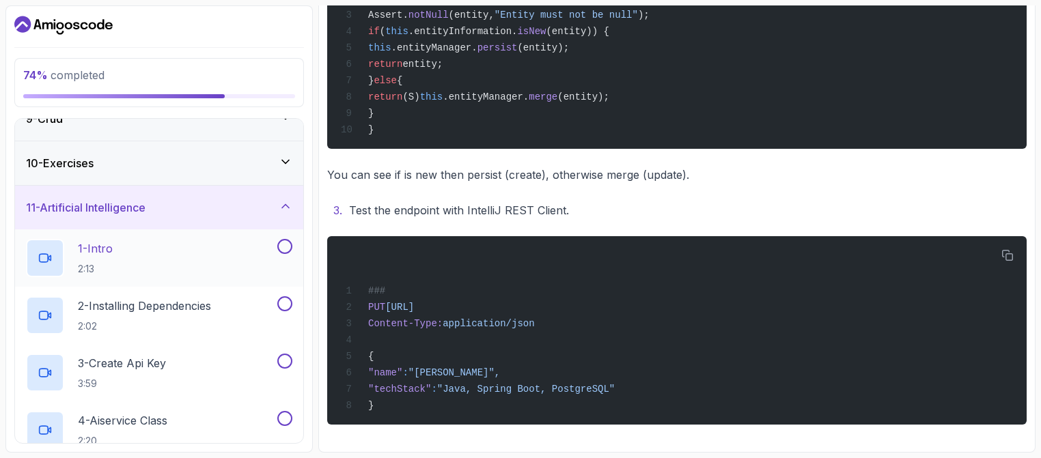
click at [227, 252] on div "1 - Intro 2:13" at bounding box center [150, 258] width 249 height 38
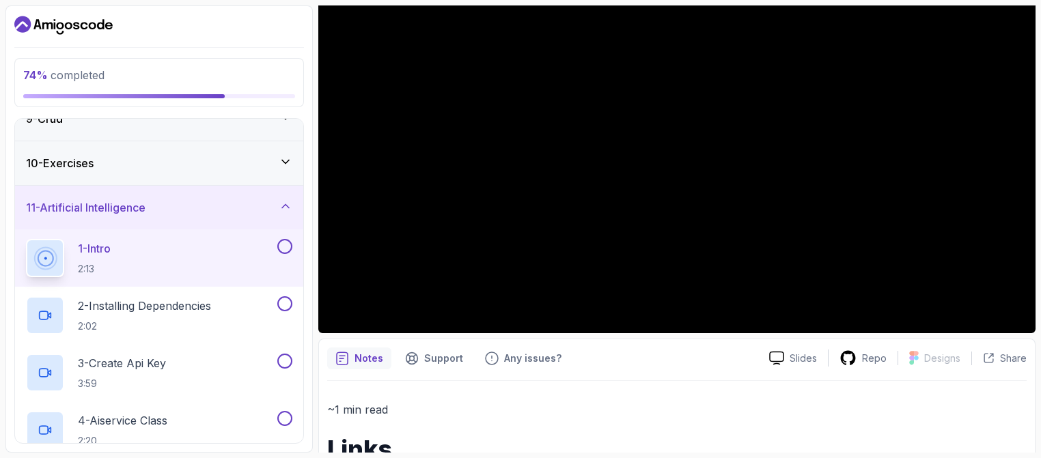
scroll to position [205, 0]
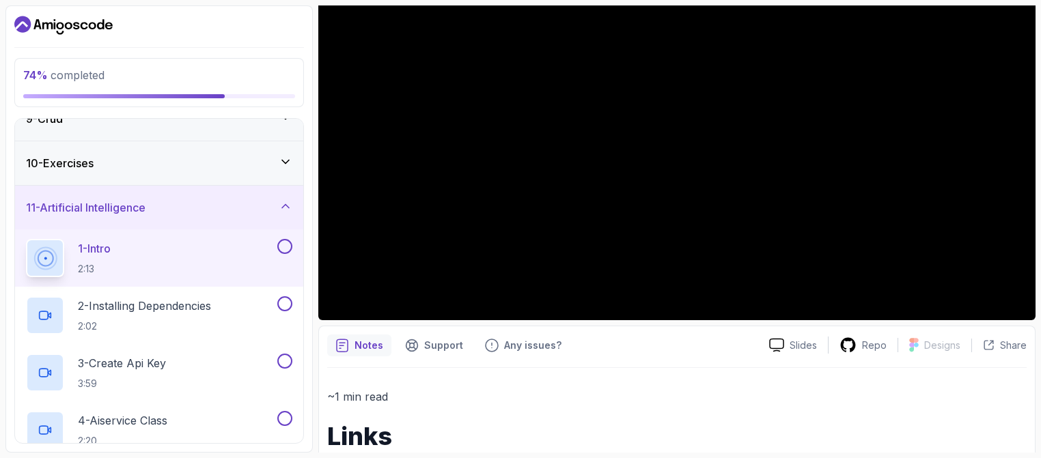
click at [281, 243] on button at bounding box center [284, 246] width 15 height 15
click at [285, 307] on button at bounding box center [284, 303] width 15 height 15
click at [285, 367] on button "3 - Create Api Key 3:59" at bounding box center [159, 373] width 266 height 38
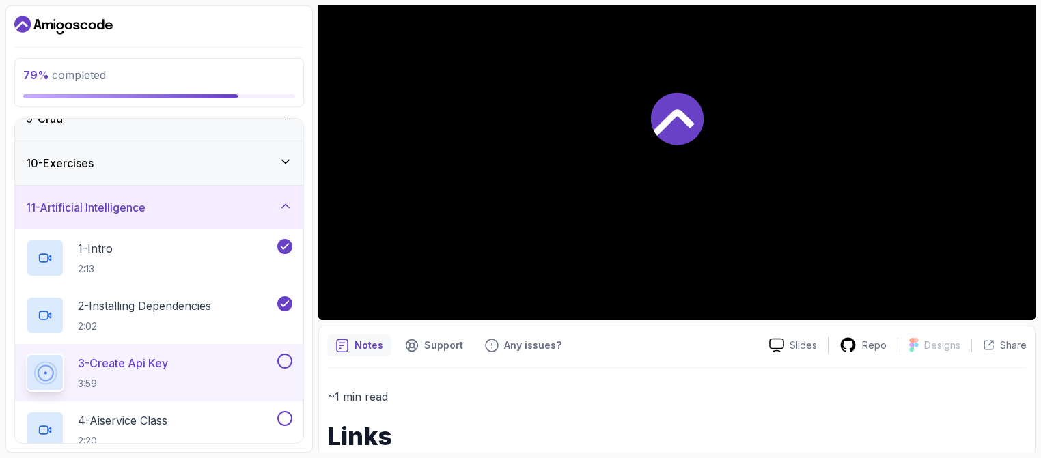
click at [292, 357] on button at bounding box center [284, 361] width 15 height 15
click at [287, 423] on button at bounding box center [284, 418] width 15 height 15
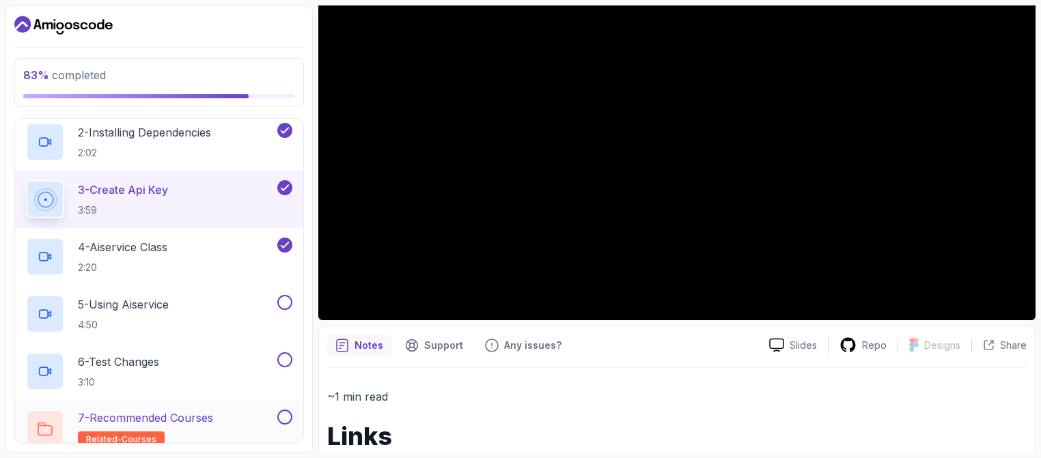
scroll to position [606, 0]
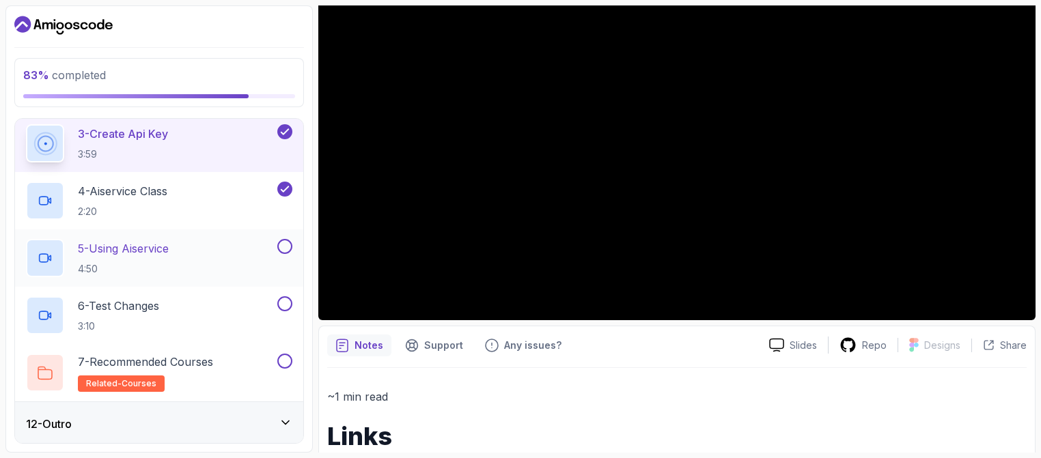
click at [290, 242] on button at bounding box center [284, 246] width 15 height 15
click at [286, 306] on button at bounding box center [284, 303] width 15 height 15
click at [212, 364] on p "7 - Recommended Courses" at bounding box center [145, 362] width 135 height 16
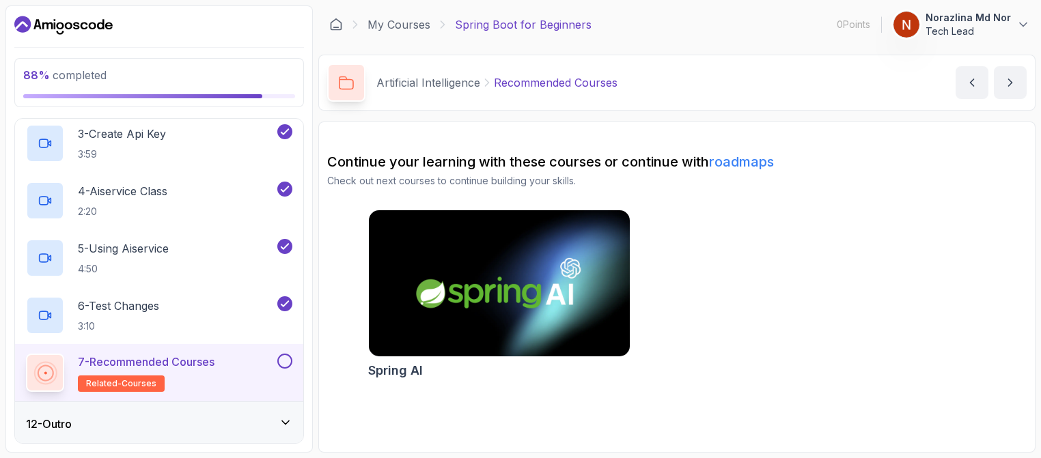
click at [288, 361] on button at bounding box center [284, 361] width 15 height 15
click at [291, 418] on icon at bounding box center [286, 423] width 14 height 14
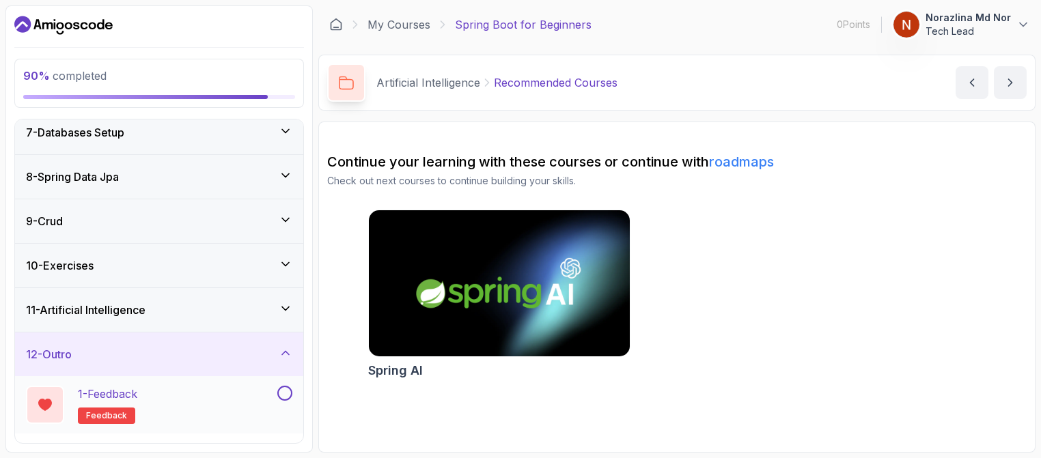
scroll to position [320, 0]
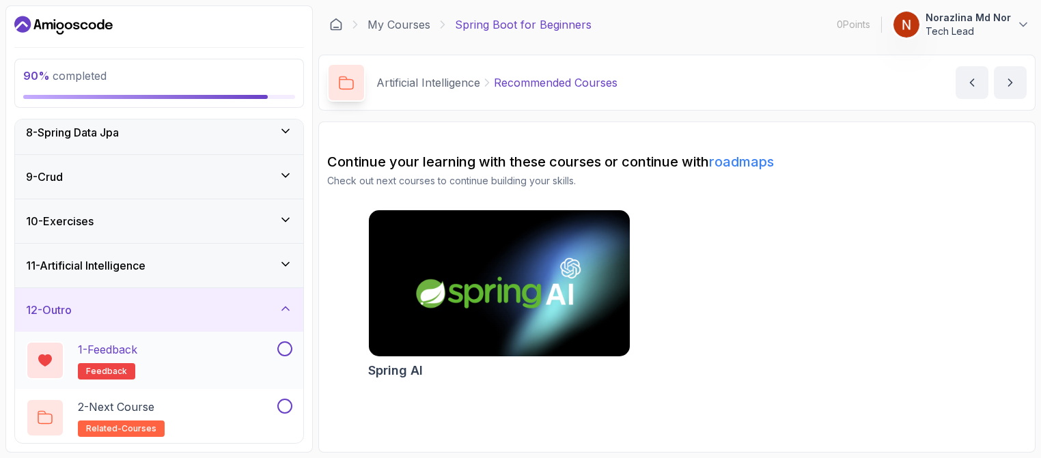
click at [283, 350] on button at bounding box center [284, 348] width 15 height 15
click at [288, 399] on button at bounding box center [284, 406] width 15 height 15
click at [284, 257] on icon at bounding box center [286, 264] width 14 height 14
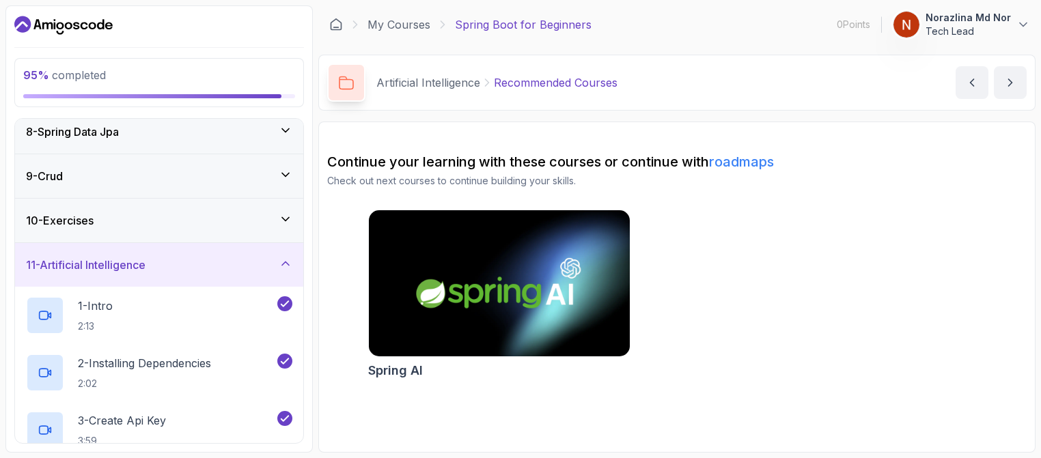
click at [291, 224] on div "10 - Exercises" at bounding box center [159, 220] width 266 height 16
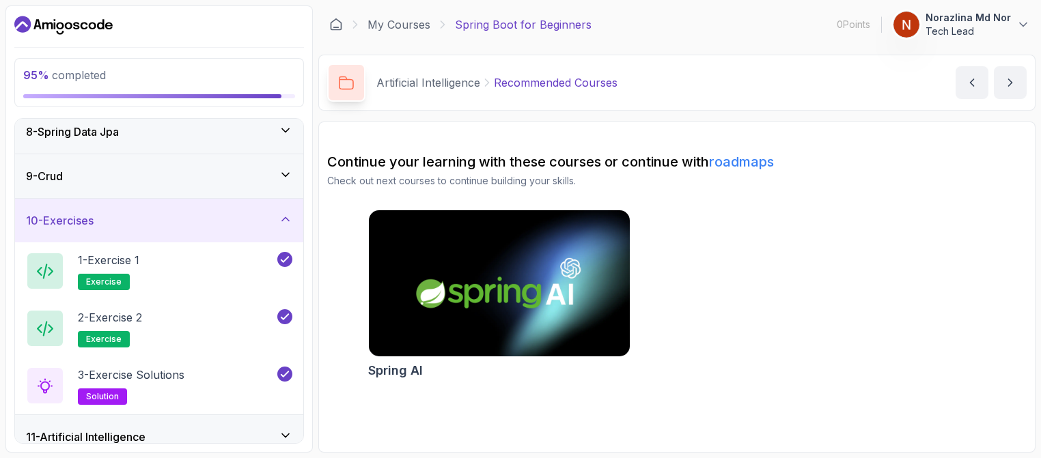
click at [290, 172] on icon at bounding box center [286, 175] width 14 height 14
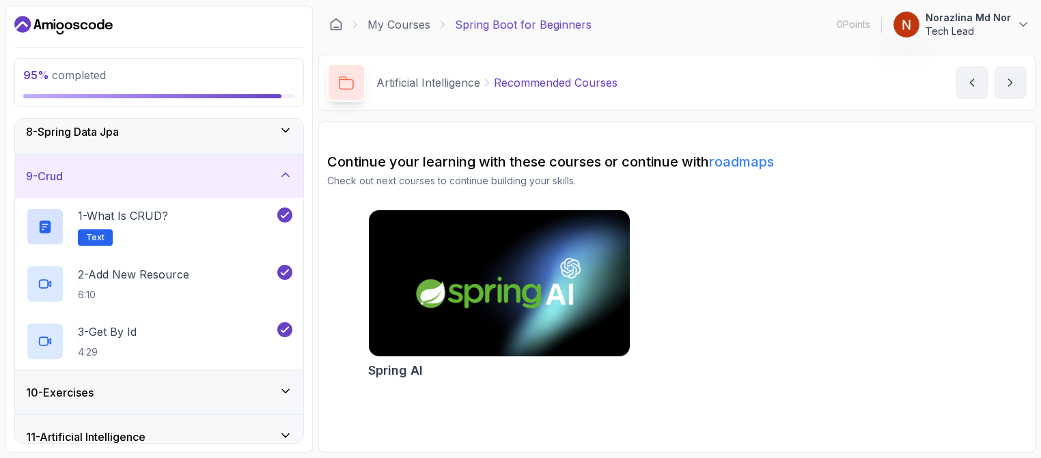
click at [291, 138] on div "8 - Spring Data Jpa" at bounding box center [159, 132] width 288 height 44
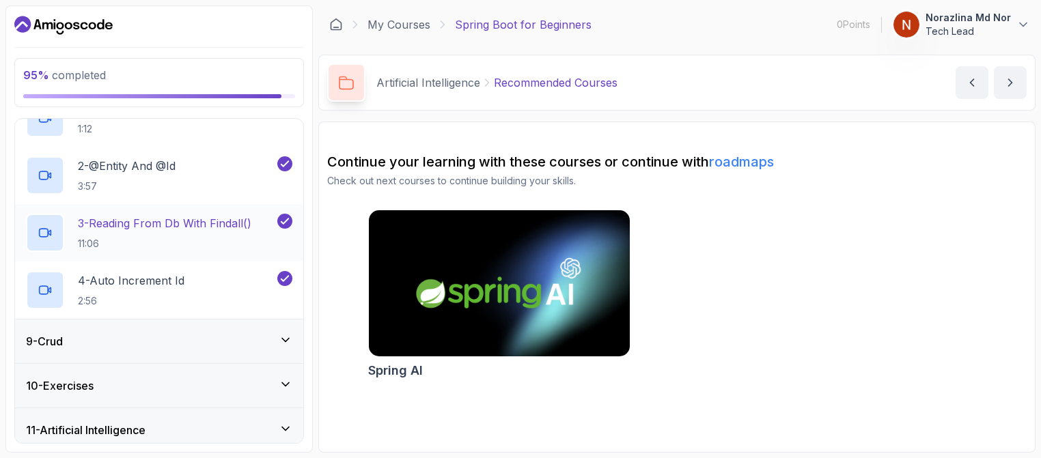
scroll to position [434, 0]
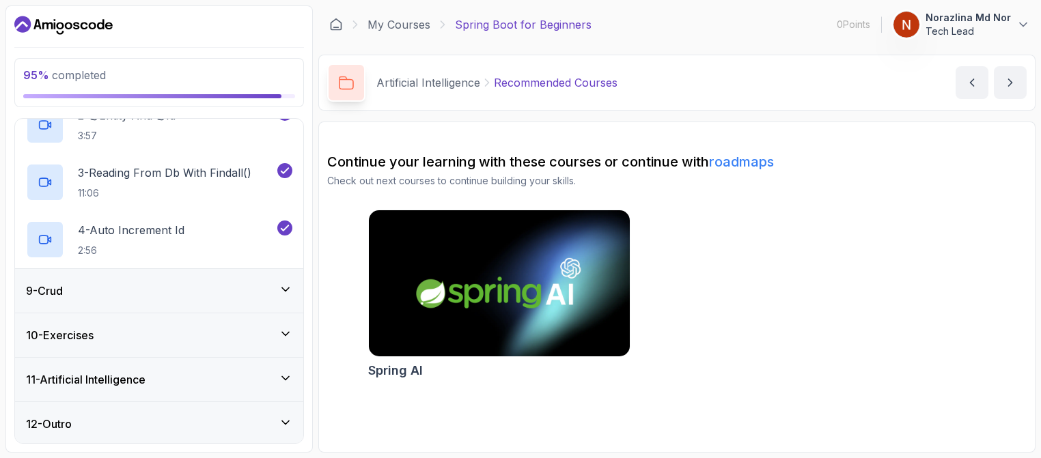
click at [282, 412] on div "12 - Outro" at bounding box center [159, 424] width 288 height 44
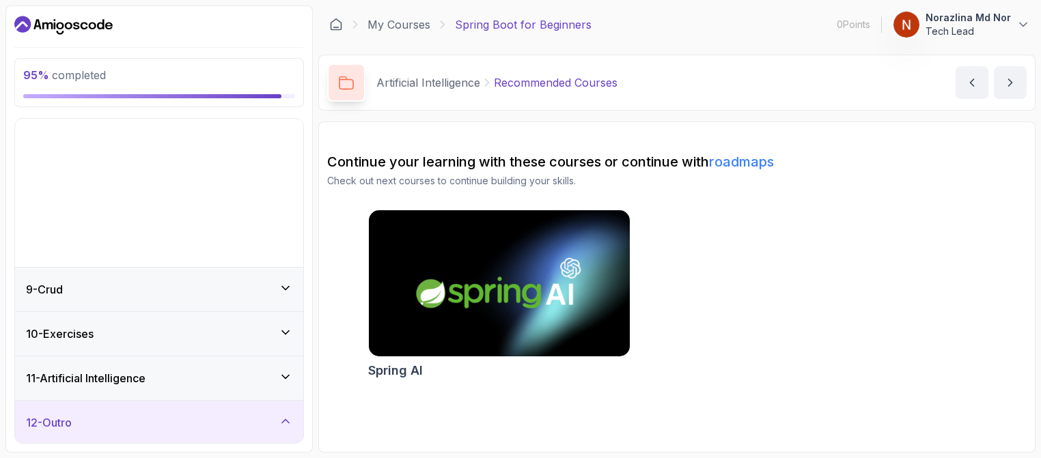
scroll to position [206, 0]
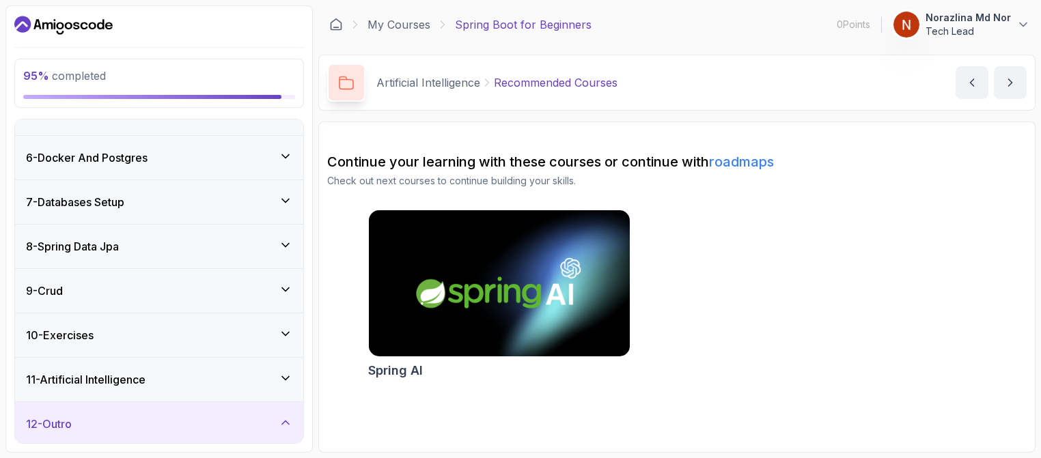
click at [290, 417] on icon at bounding box center [286, 423] width 14 height 14
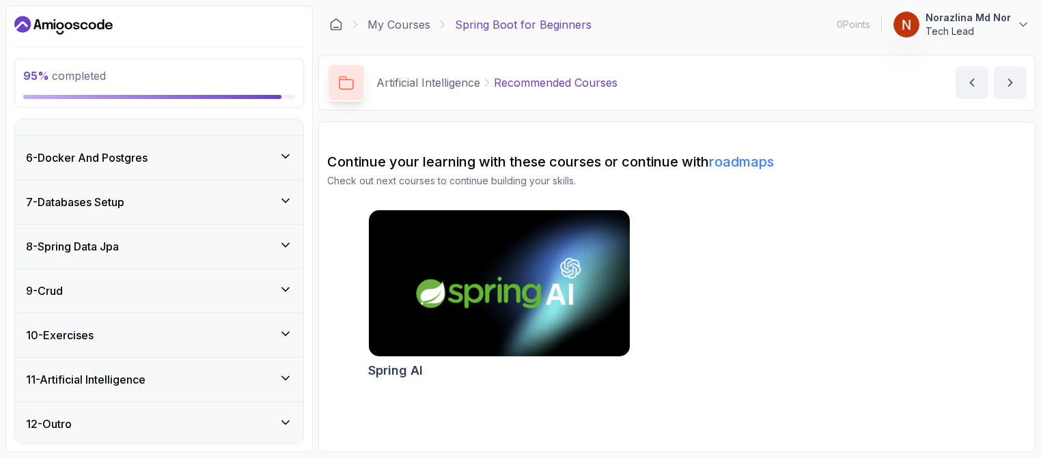
click at [285, 421] on icon at bounding box center [285, 422] width 7 height 3
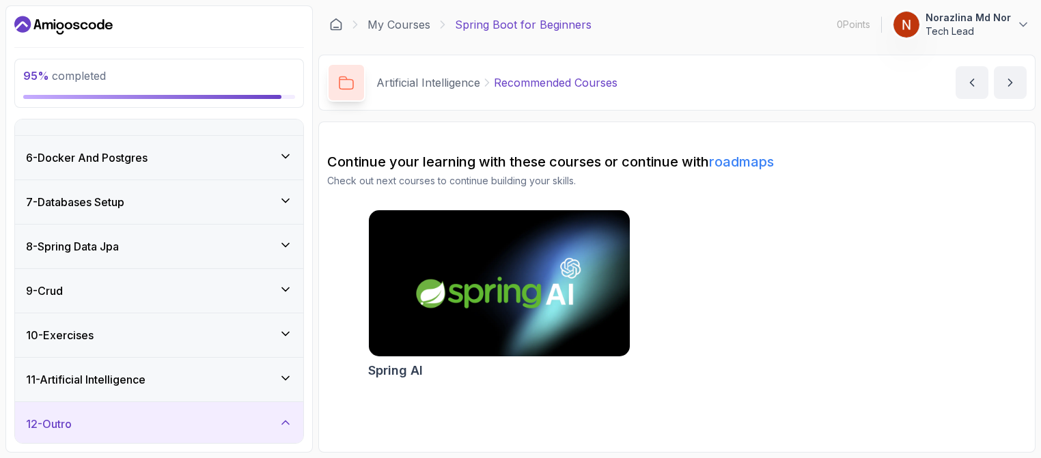
click at [286, 391] on div "11 - Artificial Intelligence" at bounding box center [159, 380] width 288 height 44
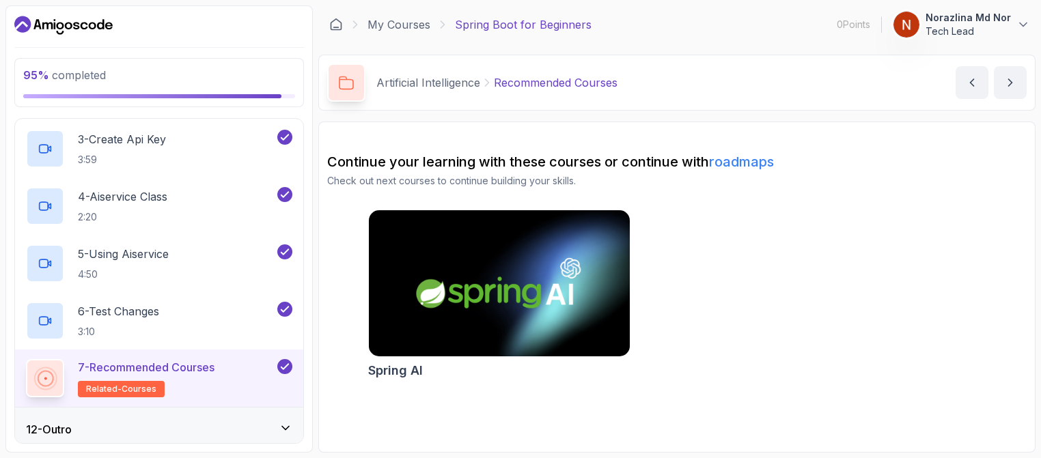
scroll to position [606, 0]
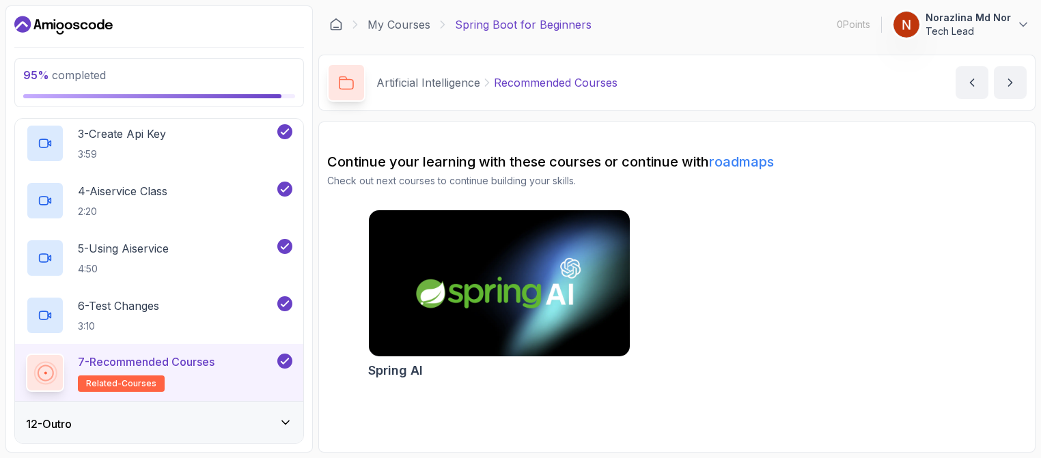
click at [187, 366] on p "7 - Recommended Courses" at bounding box center [146, 362] width 137 height 16
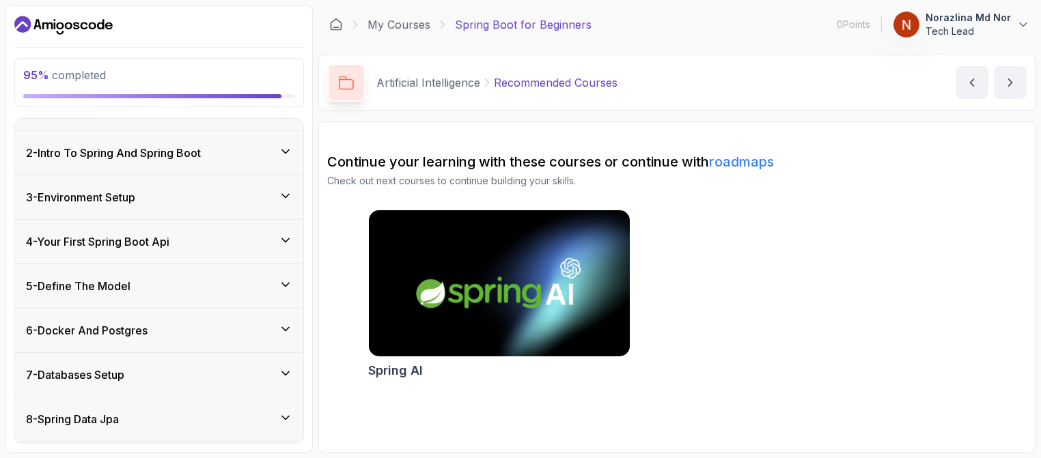
scroll to position [0, 0]
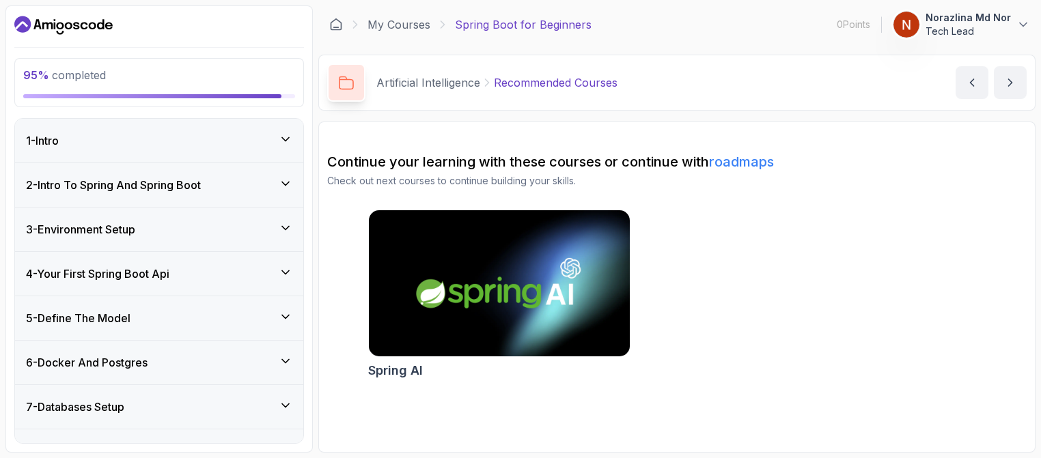
click at [288, 141] on icon at bounding box center [286, 139] width 14 height 14
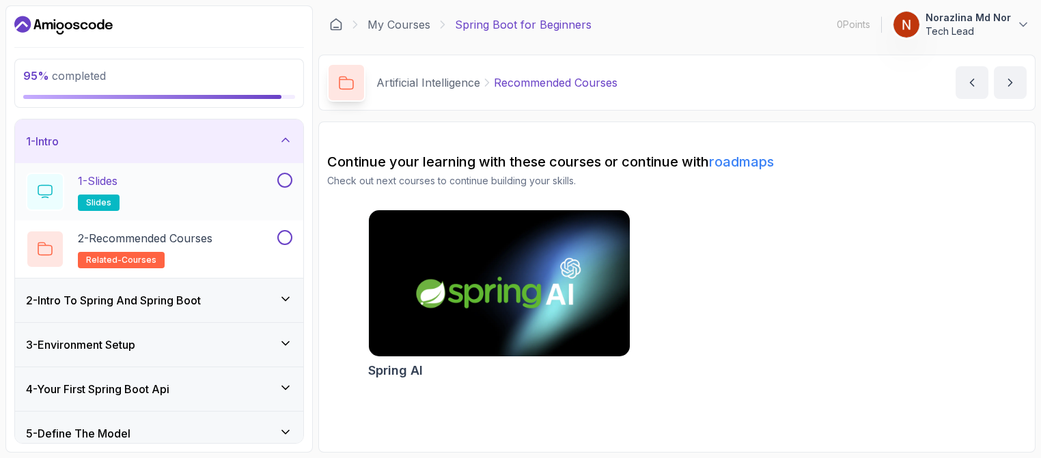
click at [291, 185] on div at bounding box center [284, 180] width 18 height 15
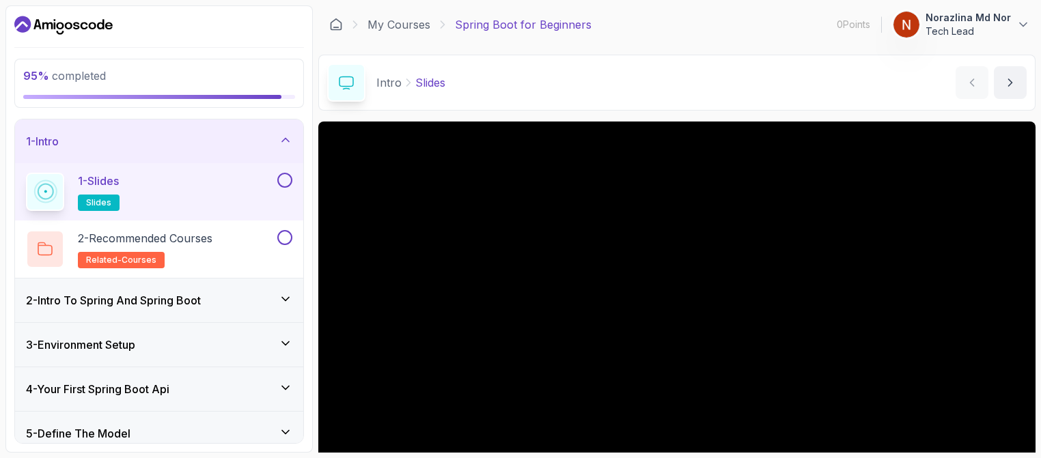
click at [289, 181] on button at bounding box center [284, 180] width 15 height 15
click at [283, 174] on button at bounding box center [284, 180] width 15 height 15
click at [288, 234] on button at bounding box center [284, 237] width 15 height 15
click at [285, 300] on icon at bounding box center [286, 299] width 14 height 14
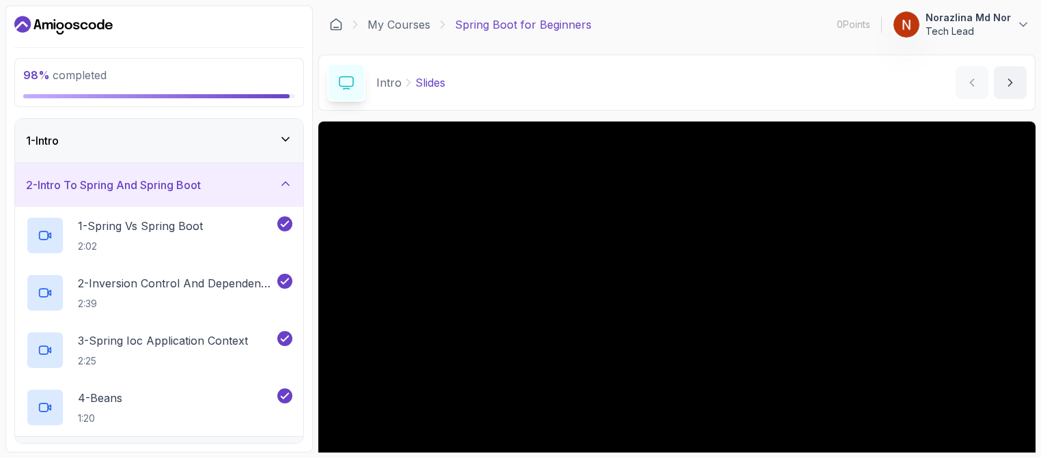
click at [290, 135] on icon at bounding box center [286, 139] width 14 height 14
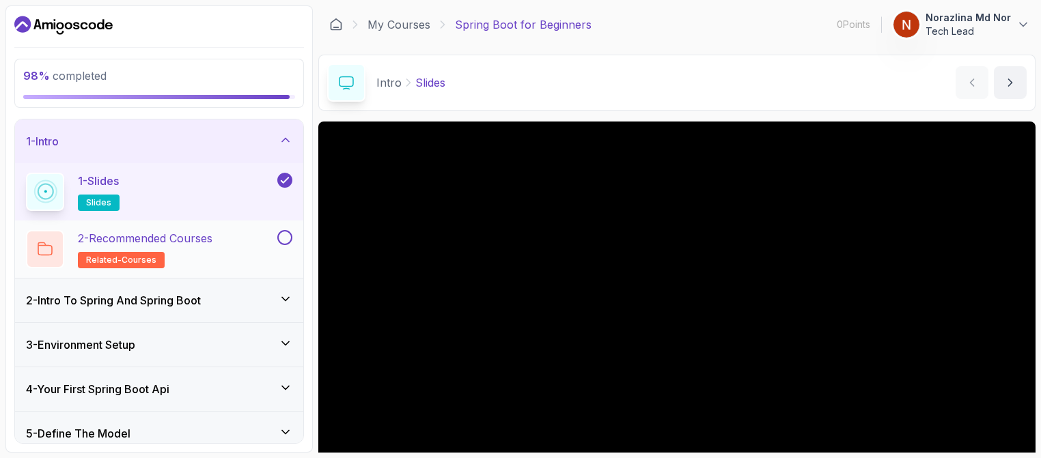
click at [290, 240] on button at bounding box center [284, 237] width 15 height 15
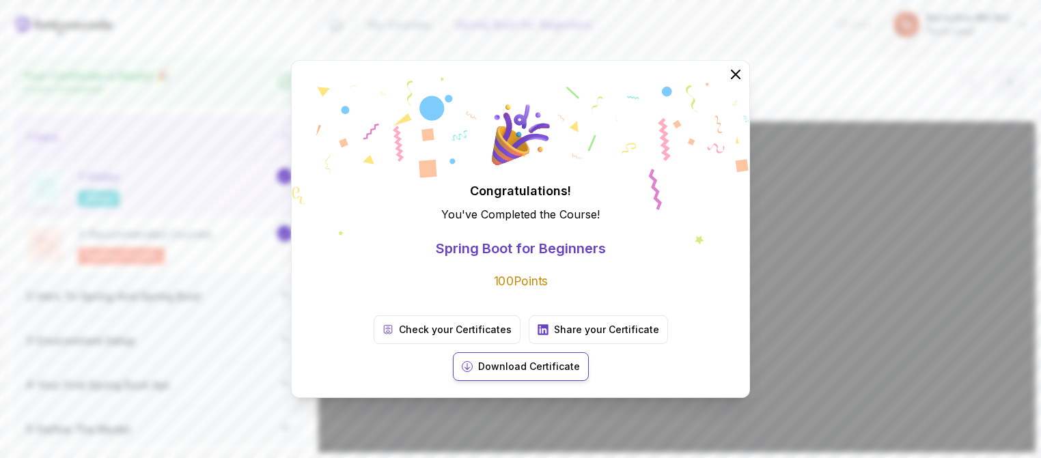
click at [580, 360] on p "Download Certificate" at bounding box center [529, 367] width 102 height 14
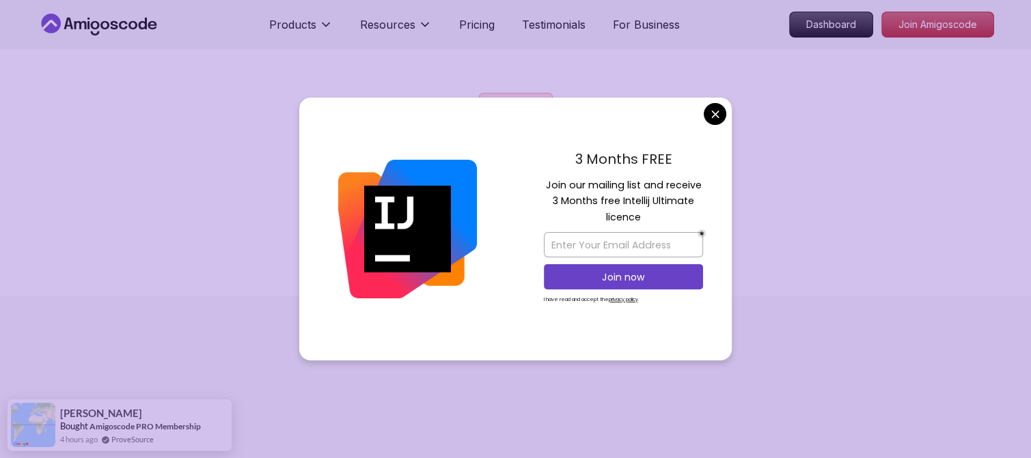
click at [717, 117] on body "Products Resources Pricing Testimonials For Business Dashboard Join Amigoscode …" at bounding box center [515, 229] width 1031 height 458
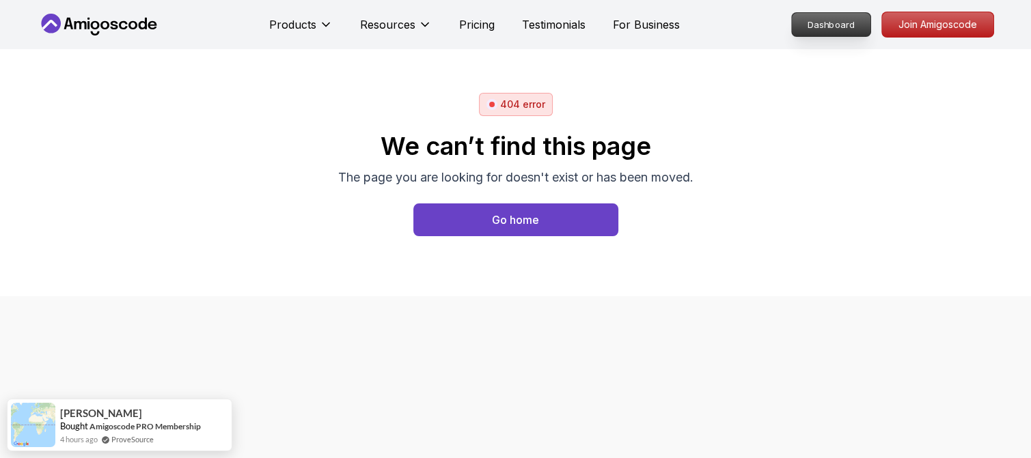
click at [841, 28] on p "Dashboard" at bounding box center [831, 24] width 79 height 23
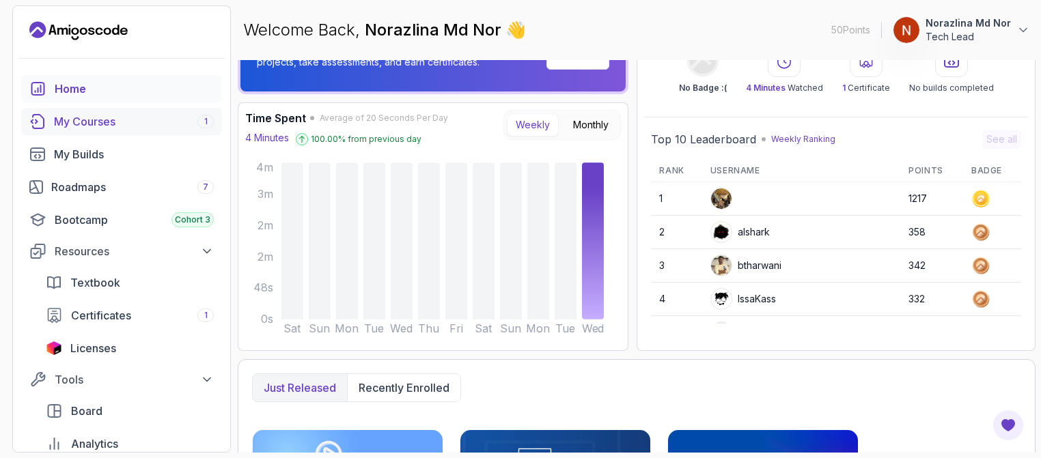
click at [132, 114] on div "My Courses 1" at bounding box center [134, 121] width 160 height 16
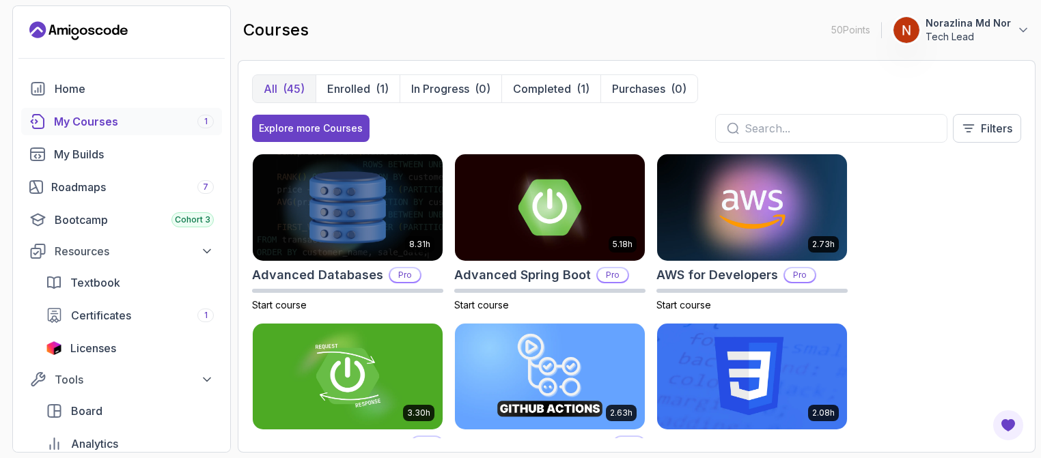
click at [797, 130] on input "text" at bounding box center [839, 128] width 191 height 16
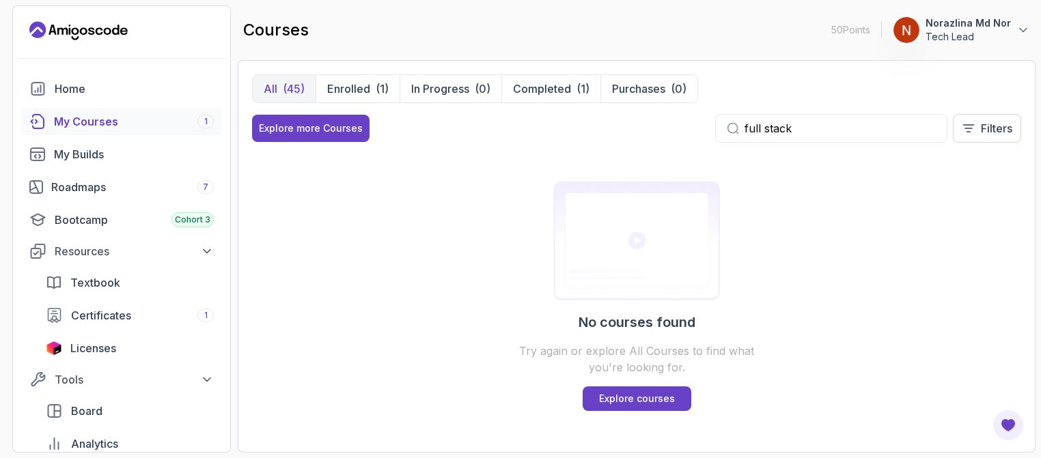
click at [845, 132] on input "full stack" at bounding box center [839, 128] width 191 height 16
type input "fullstack"
click at [320, 118] on button "Explore more Courses" at bounding box center [310, 128] width 117 height 27
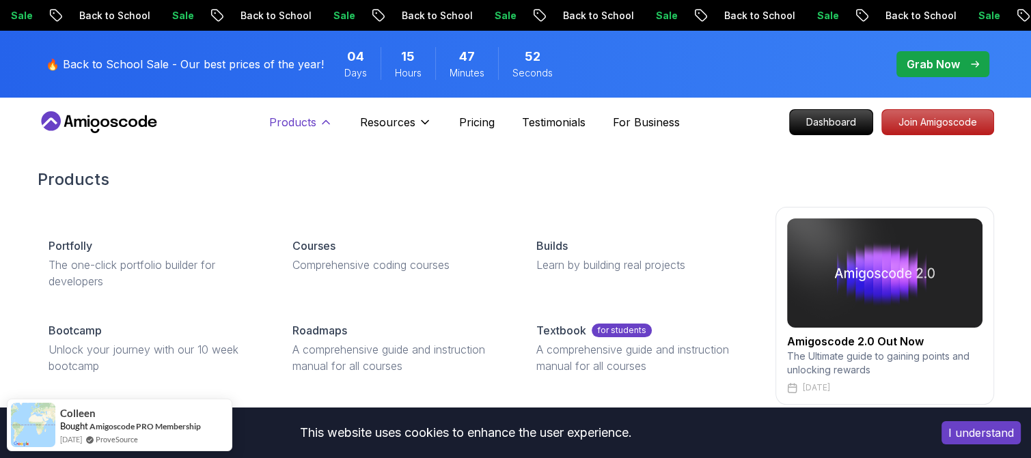
click at [331, 123] on icon at bounding box center [326, 122] width 14 height 14
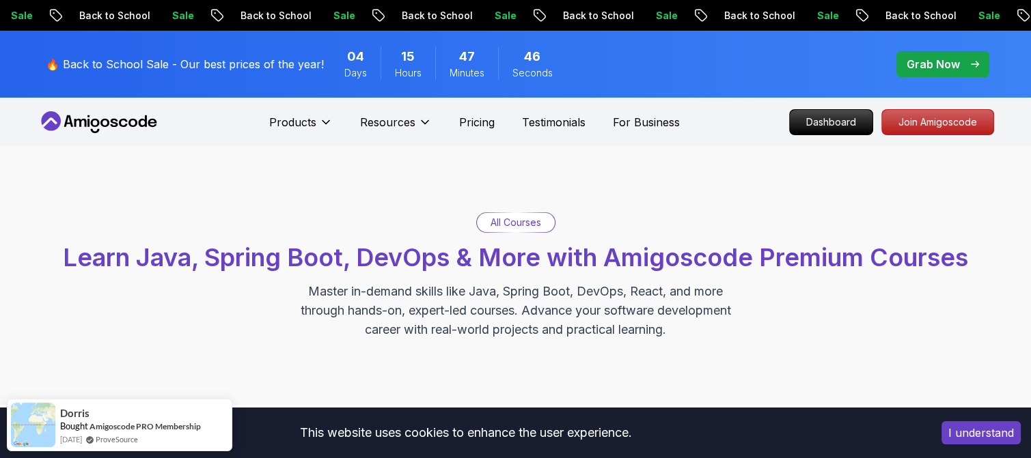
click at [519, 225] on p "All Courses" at bounding box center [515, 223] width 51 height 14
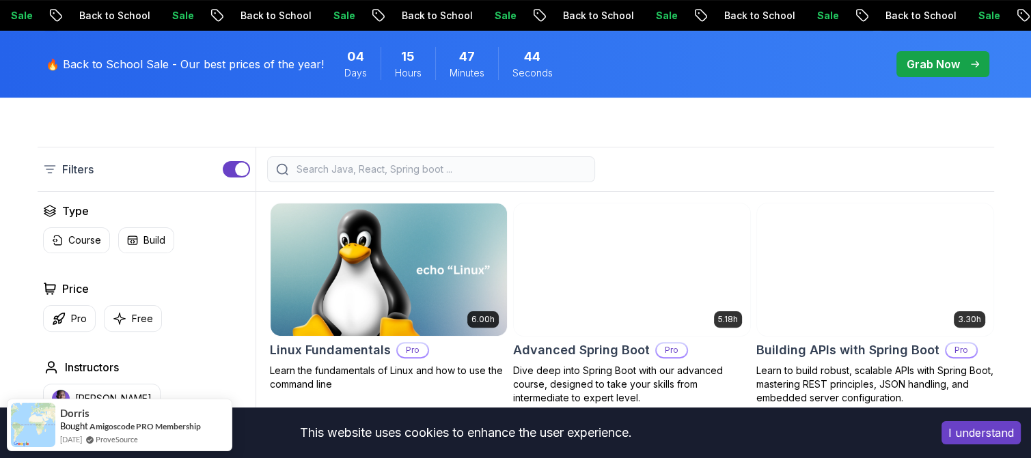
scroll to position [341, 0]
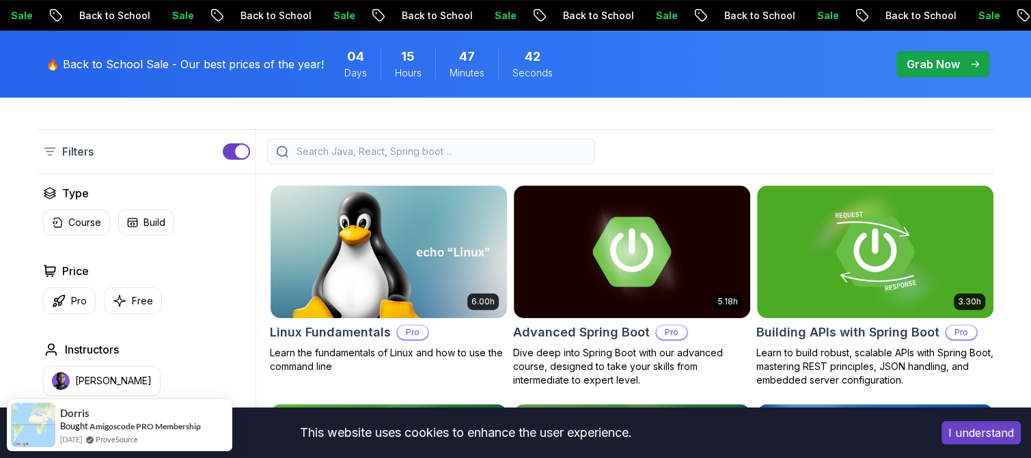
click at [455, 156] on input "search" at bounding box center [440, 152] width 292 height 14
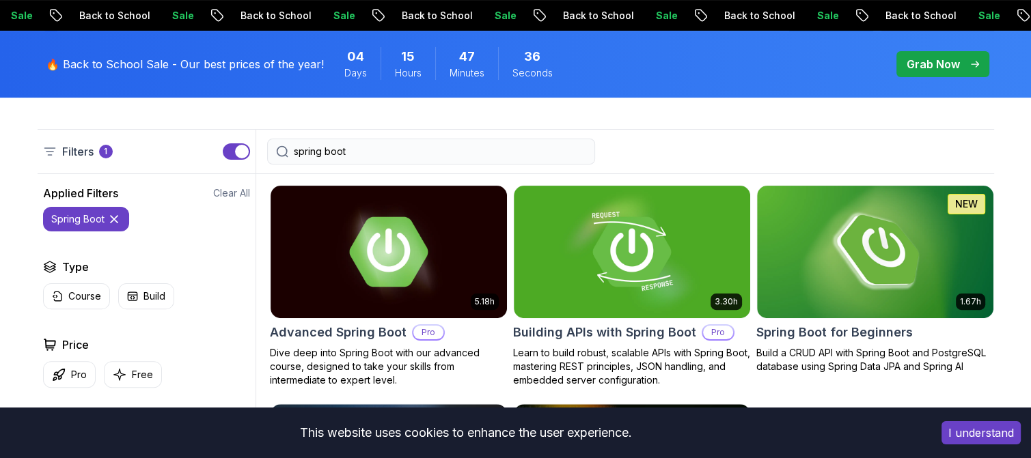
type input "spring boot"
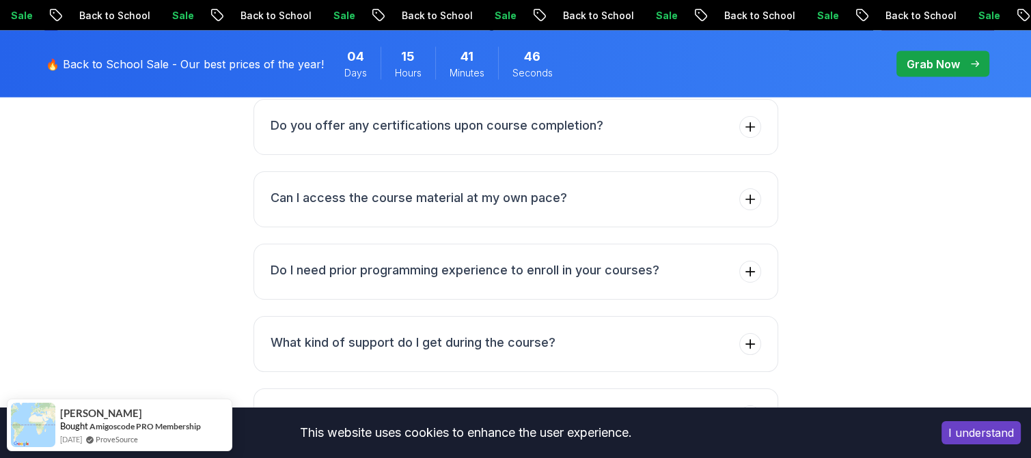
scroll to position [2800, 0]
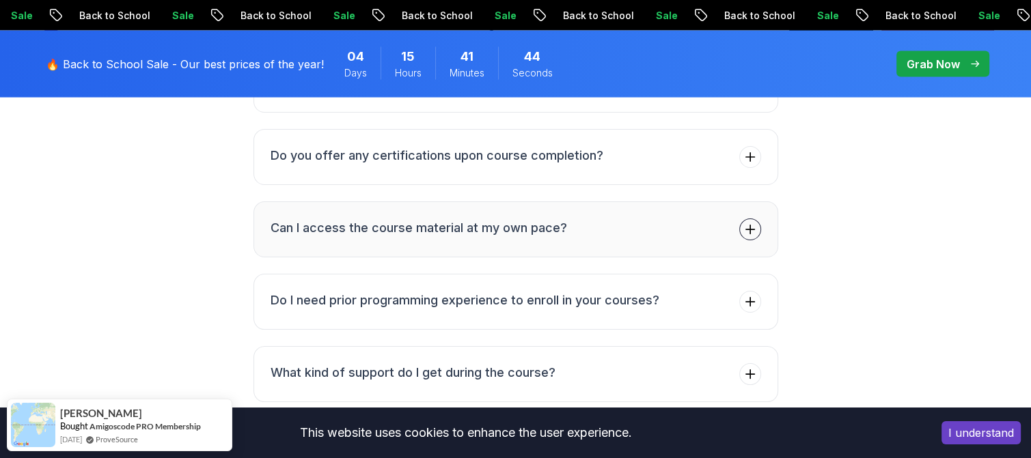
click at [750, 232] on span at bounding box center [750, 230] width 22 height 22
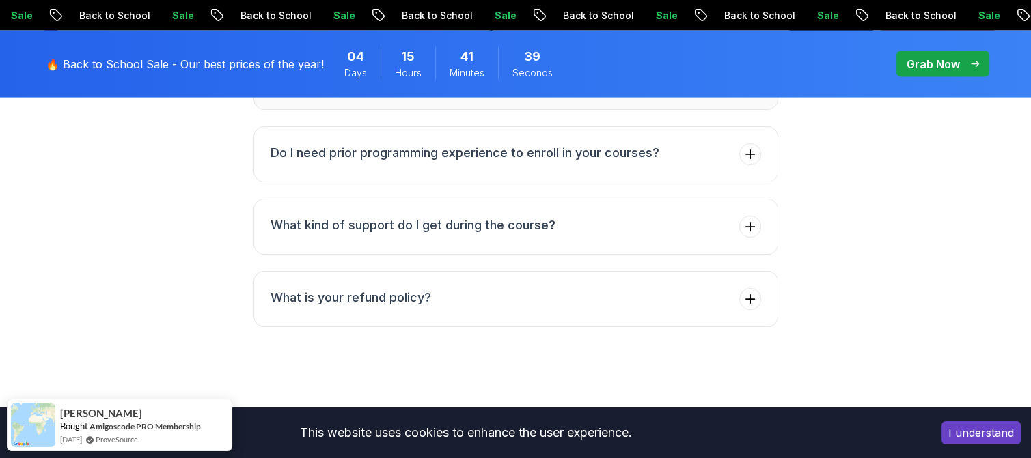
scroll to position [2950, 0]
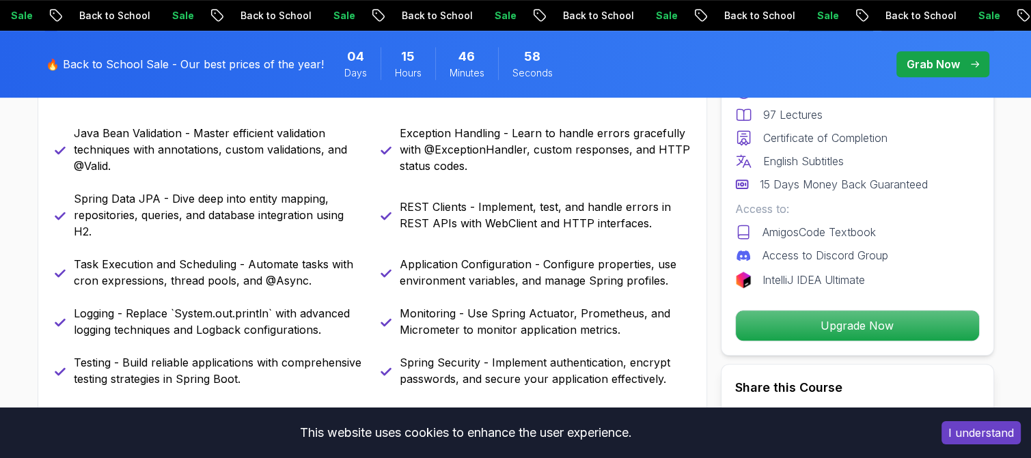
scroll to position [683, 0]
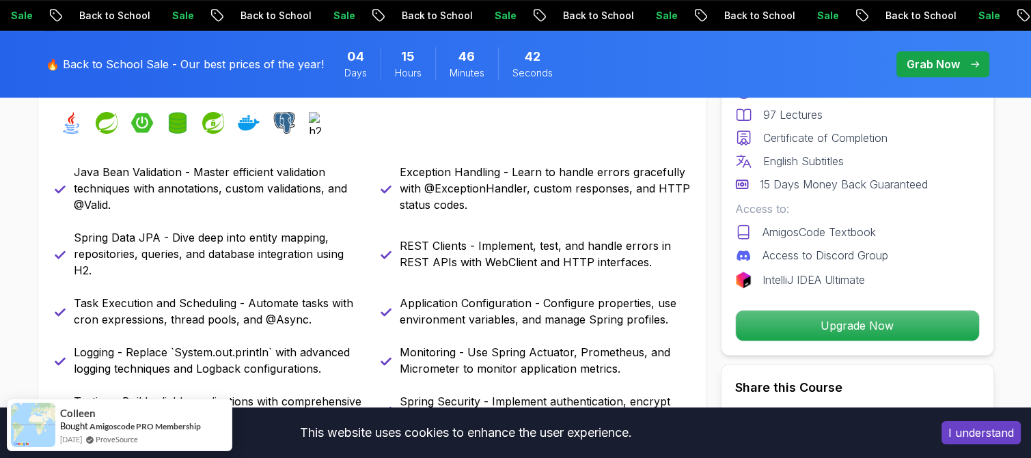
scroll to position [615, 0]
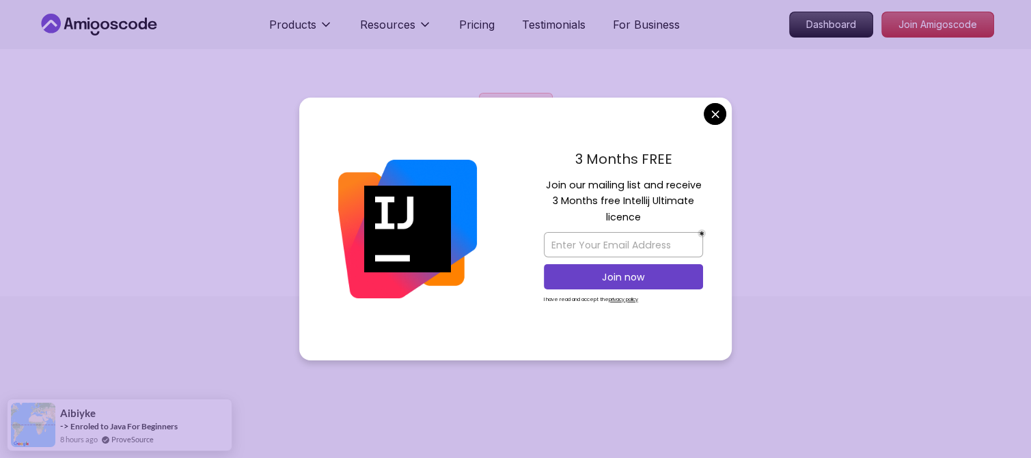
click at [701, 111] on div "3 Months FREE Join our mailing list and receive 3 Months free Intellij Ultimate…" at bounding box center [623, 230] width 216 height 264
click at [718, 114] on body "Products Resources Pricing Testimonials For Business Dashboard Join Amigoscode …" at bounding box center [515, 229] width 1031 height 458
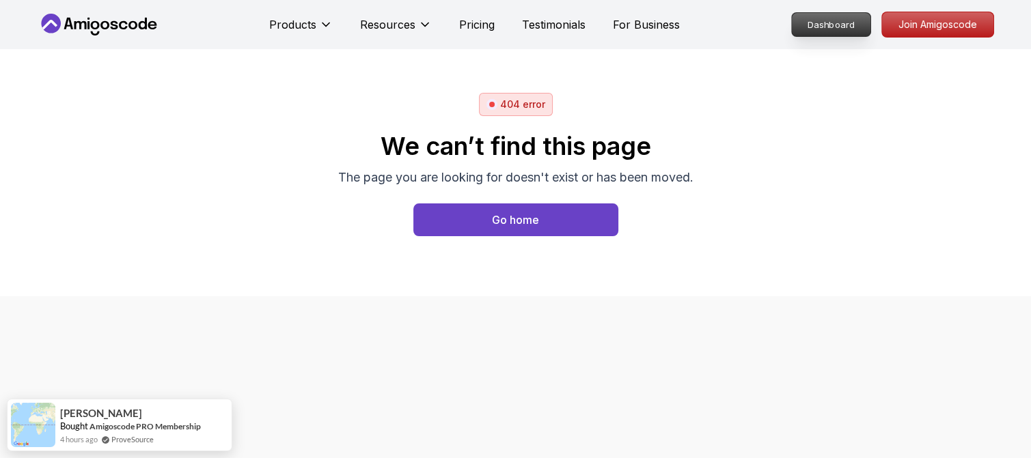
click at [811, 28] on p "Dashboard" at bounding box center [831, 24] width 79 height 23
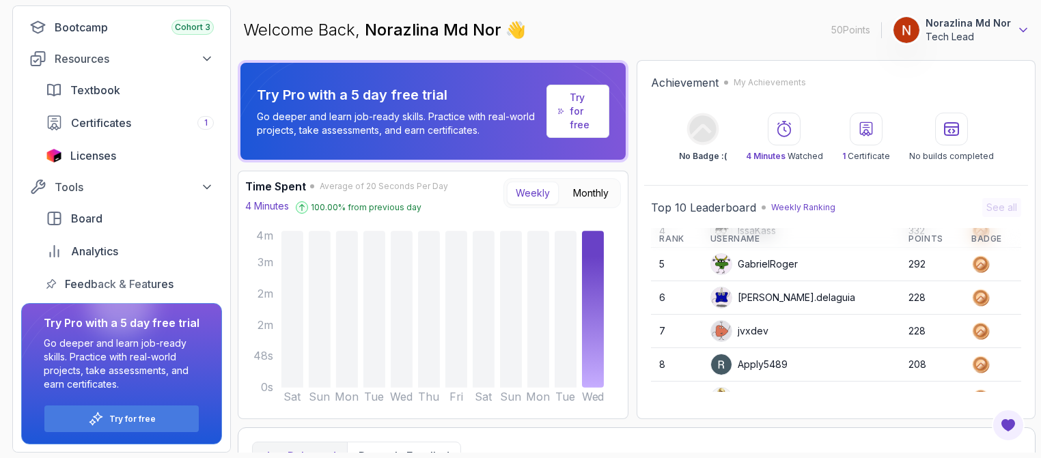
click at [1024, 29] on icon at bounding box center [1023, 30] width 14 height 14
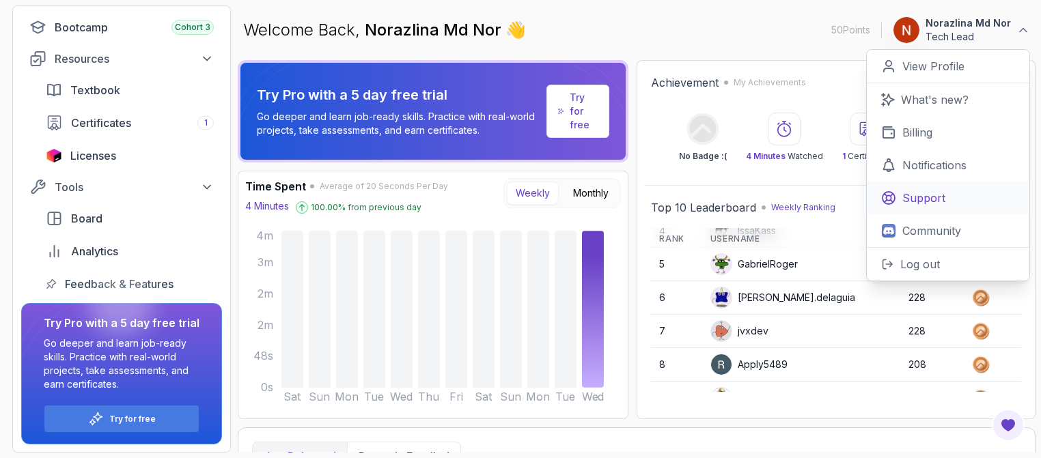
click at [938, 201] on p "Support" at bounding box center [923, 198] width 43 height 16
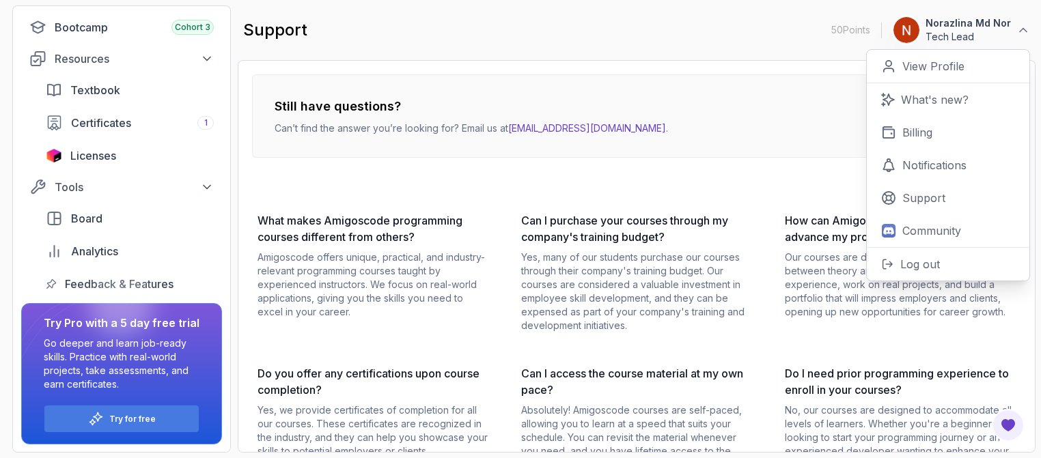
click at [767, 262] on div "What makes Amigoscode programming courses different from others? Amigoscode off…" at bounding box center [636, 425] width 769 height 426
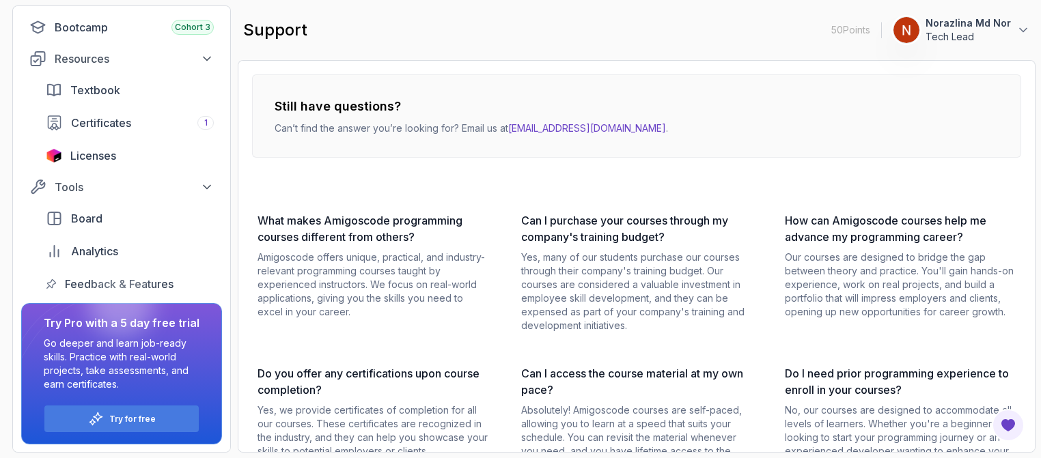
click at [560, 127] on link "[EMAIL_ADDRESS][DOMAIN_NAME]" at bounding box center [587, 128] width 158 height 12
drag, startPoint x: 630, startPoint y: 130, endPoint x: 511, endPoint y: 132, distance: 118.8
click at [511, 132] on div "Still have questions? Can’t find the answer you’re looking for? Email us at [EM…" at bounding box center [636, 115] width 769 height 83
copy p "[EMAIL_ADDRESS][DOMAIN_NAME] ."
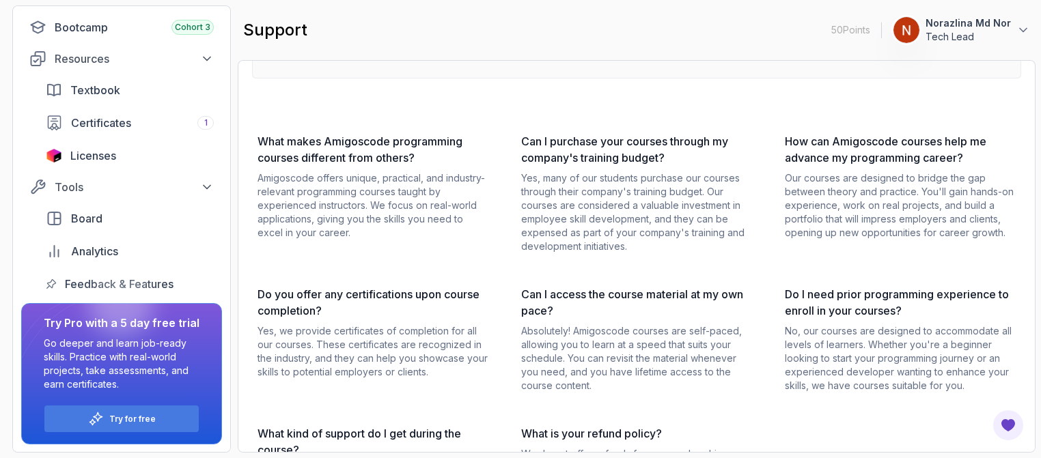
scroll to position [199, 0]
